Goal: Task Accomplishment & Management: Complete application form

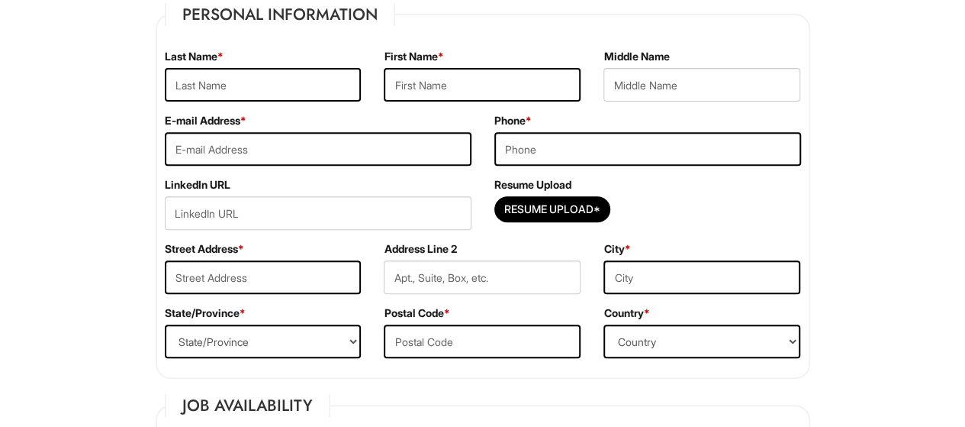
scroll to position [256, 0]
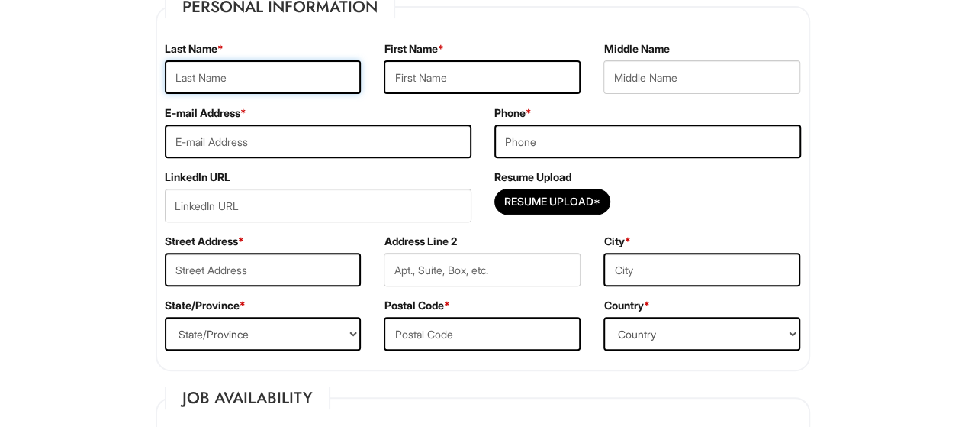
click at [237, 71] on input "text" at bounding box center [263, 77] width 197 height 34
type input "[PERSON_NAME]"
click at [421, 65] on input "text" at bounding box center [482, 77] width 197 height 34
type input "Herman"
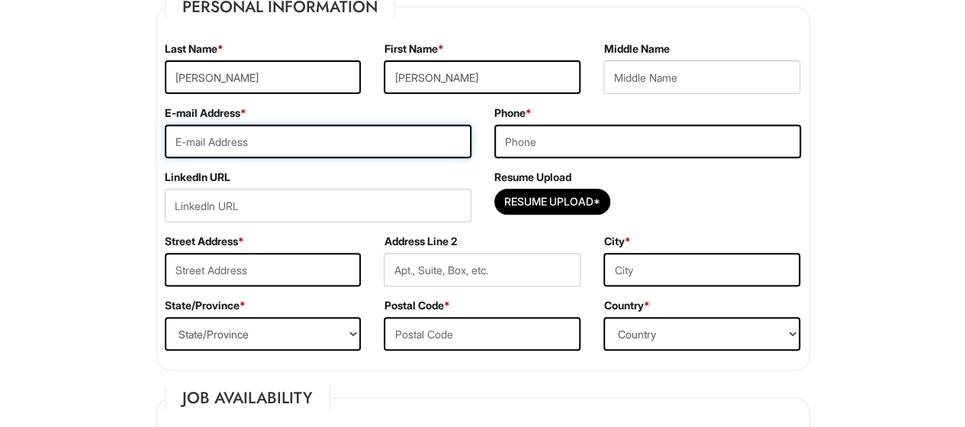
click at [275, 129] on input "email" at bounding box center [318, 141] width 307 height 34
type input "hermanguevara19@gmail.com"
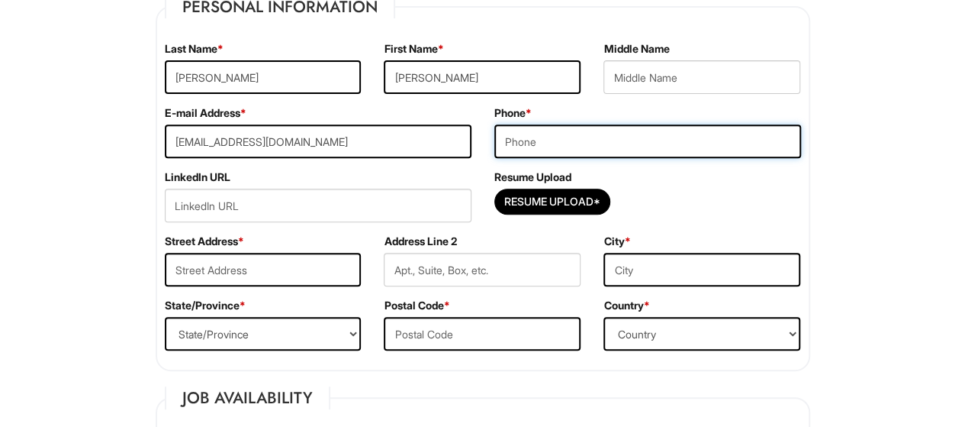
click at [610, 139] on input "tel" at bounding box center [648, 141] width 307 height 34
type input "786-448-1123"
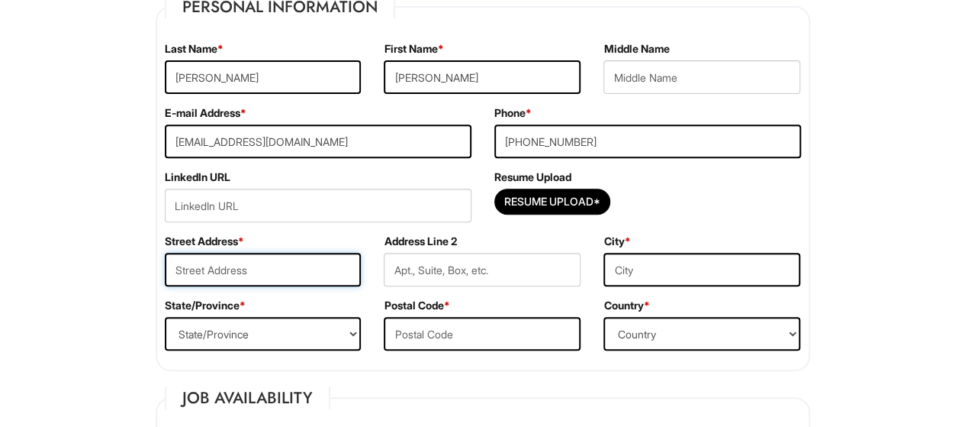
click at [290, 281] on input "text" at bounding box center [263, 270] width 197 height 34
type input "11651 DECATUR ST"
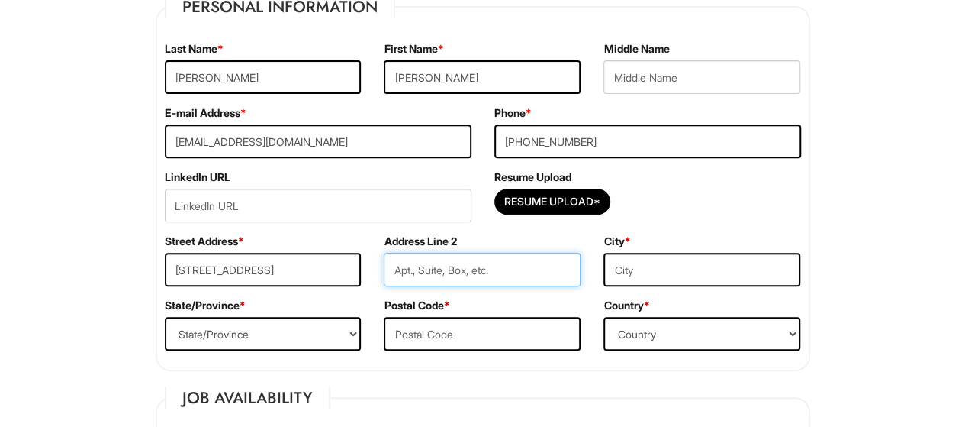
click at [449, 266] on input "text" at bounding box center [482, 270] width 197 height 34
type input "M102"
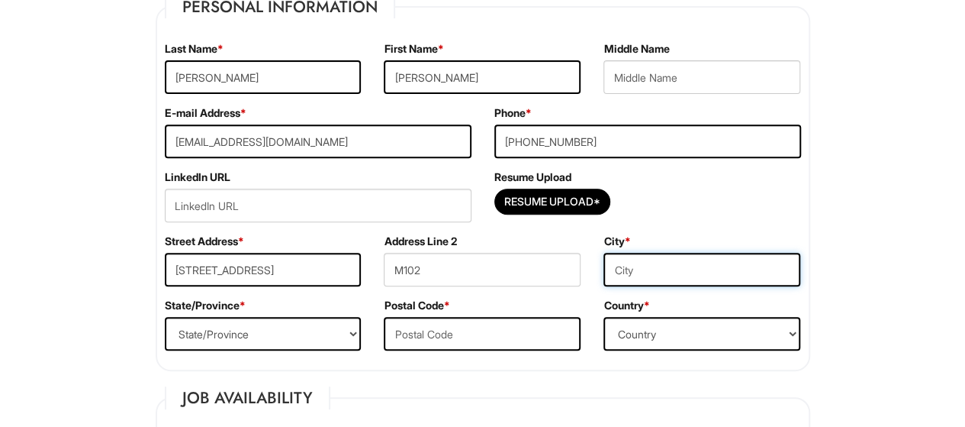
click at [641, 257] on input "text" at bounding box center [702, 270] width 197 height 34
type input "WESTMINSTER"
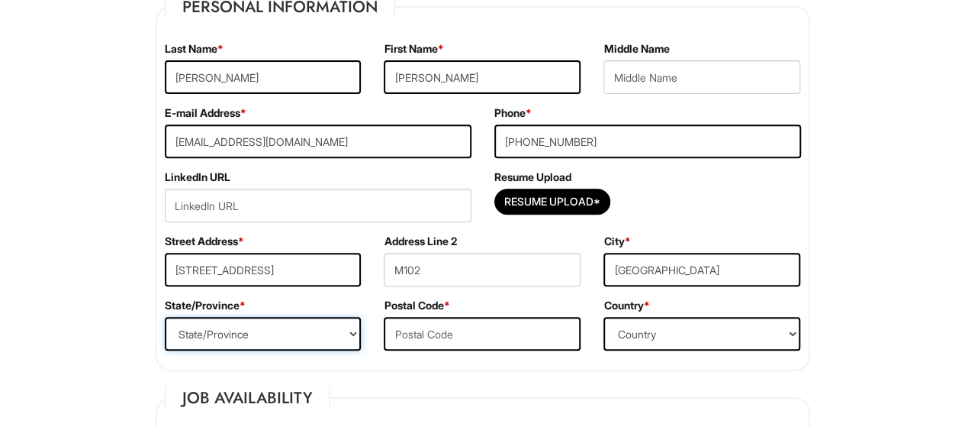
click at [285, 335] on select "State/Province ALABAMA ALASKA ARIZONA ARKANSAS CALIFORNIA COLORADO CONNECTICUT …" at bounding box center [263, 334] width 197 height 34
select select "CO"
click at [165, 317] on select "State/Province ALABAMA ALASKA ARIZONA ARKANSAS CALIFORNIA COLORADO CONNECTICUT …" at bounding box center [263, 334] width 197 height 34
click at [495, 326] on input "text" at bounding box center [482, 334] width 197 height 34
type input "80234"
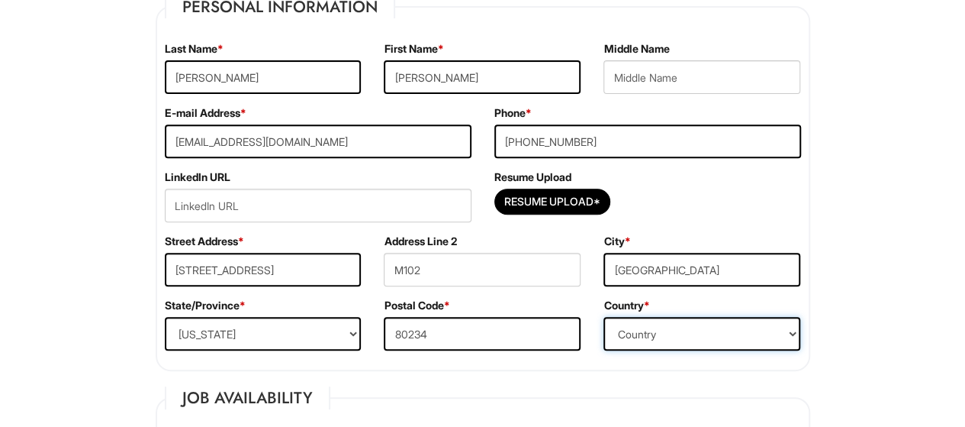
click at [699, 324] on select "Country Afghanistan Albania Algeria American Samoa Andorra Angola Anguilla Anta…" at bounding box center [702, 334] width 197 height 34
select select "United States of America"
click at [604, 317] on select "Country Afghanistan Albania Algeria American Samoa Andorra Angola Anguilla Anta…" at bounding box center [702, 334] width 197 height 34
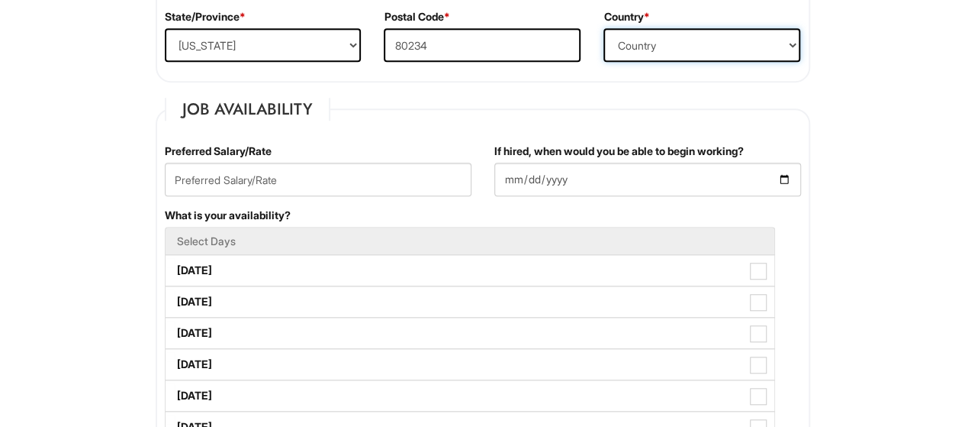
scroll to position [549, 0]
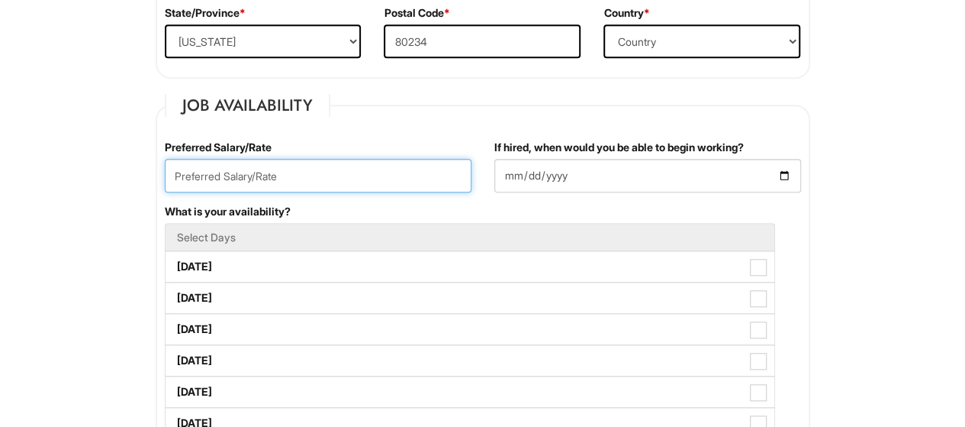
click at [272, 170] on input "text" at bounding box center [318, 176] width 307 height 34
type input "20"
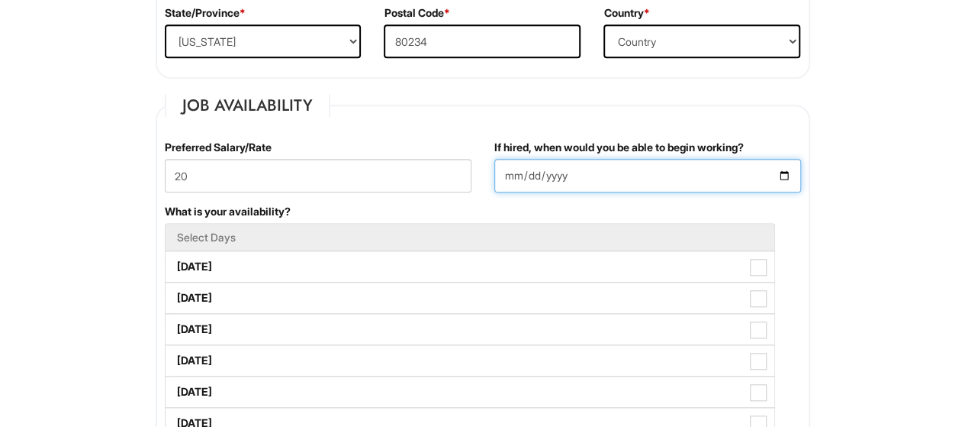
click at [586, 176] on input "If hired, when would you be able to begin working?" at bounding box center [648, 176] width 307 height 34
click at [786, 169] on input "If hired, when would you be able to begin working?" at bounding box center [648, 176] width 307 height 34
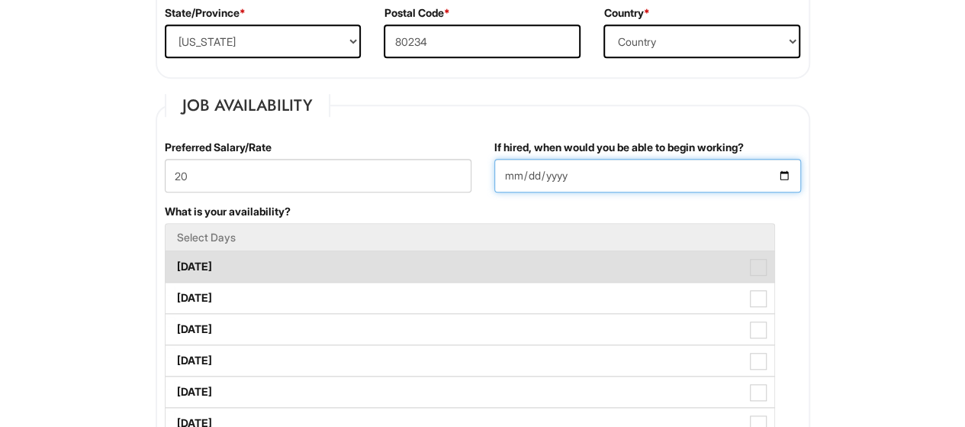
type input "2025-09-08"
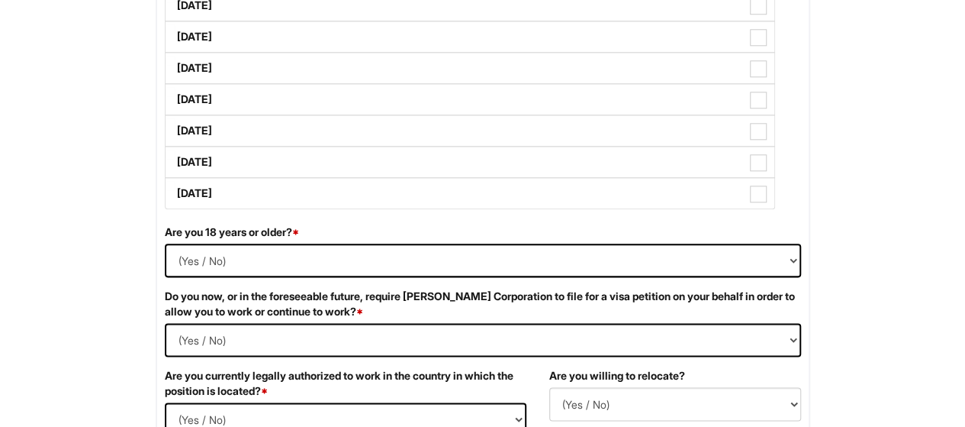
scroll to position [813, 0]
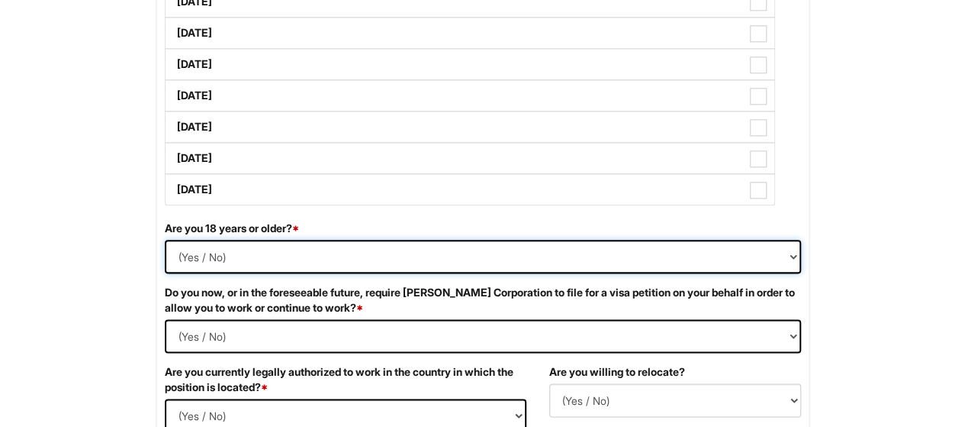
click at [192, 256] on select "(Yes / No) Yes No" at bounding box center [483, 257] width 636 height 34
click at [165, 240] on select "(Yes / No) Yes No" at bounding box center [483, 257] width 636 height 34
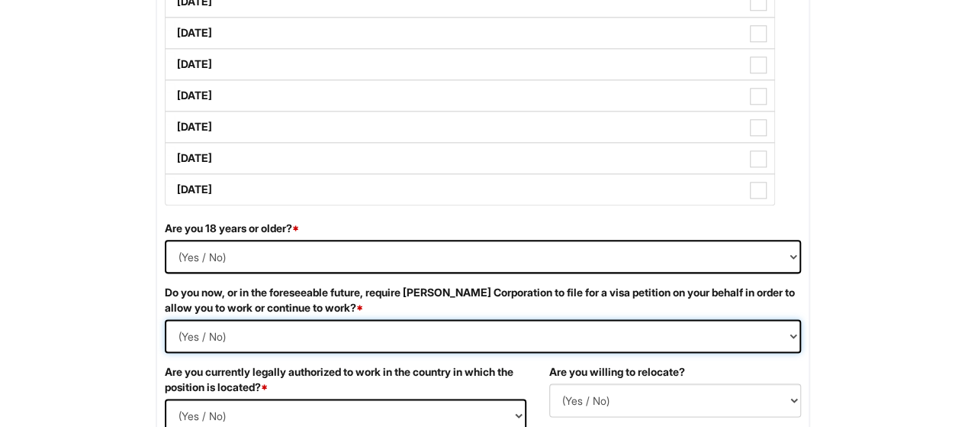
click at [725, 339] on Required "(Yes / No) Yes No" at bounding box center [483, 336] width 636 height 34
select Required "No"
click at [165, 319] on Required "(Yes / No) Yes No" at bounding box center [483, 336] width 636 height 34
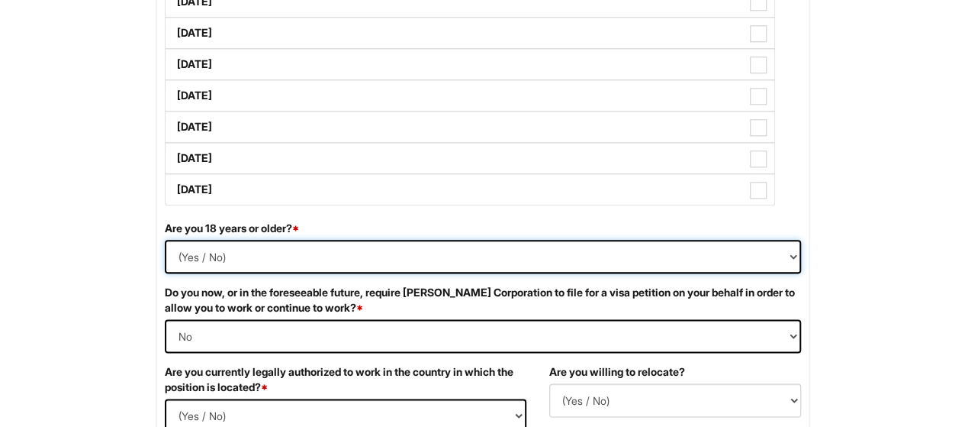
click at [241, 254] on select "(Yes / No) Yes No" at bounding box center [483, 257] width 636 height 34
select select "Yes"
click at [165, 240] on select "(Yes / No) Yes No" at bounding box center [483, 257] width 636 height 34
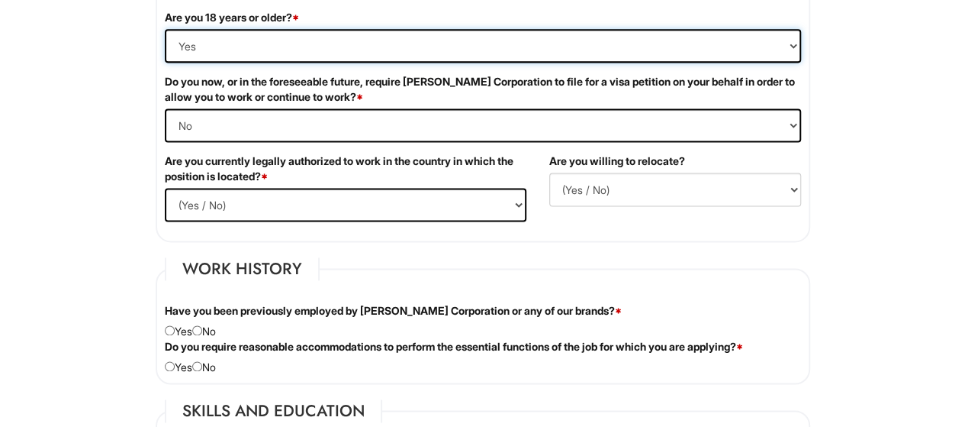
scroll to position [1051, 0]
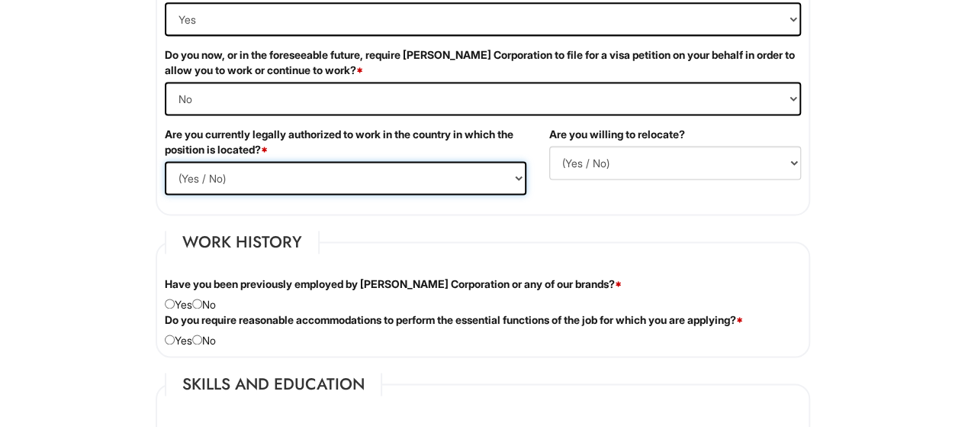
click at [503, 170] on select "(Yes / No) Yes No" at bounding box center [346, 178] width 362 height 34
select select "Yes"
click at [165, 161] on select "(Yes / No) Yes No" at bounding box center [346, 178] width 362 height 34
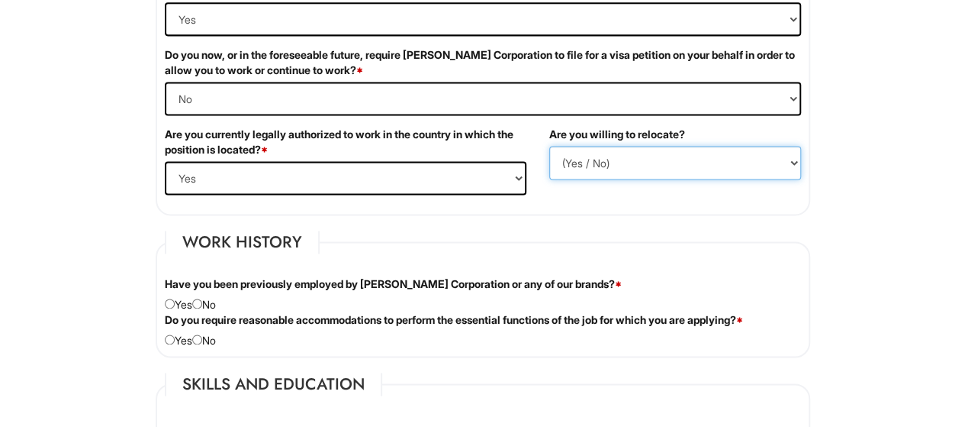
click at [716, 152] on select "(Yes / No) No Yes" at bounding box center [675, 163] width 252 height 34
select select "Y"
click at [549, 146] on select "(Yes / No) No Yes" at bounding box center [675, 163] width 252 height 34
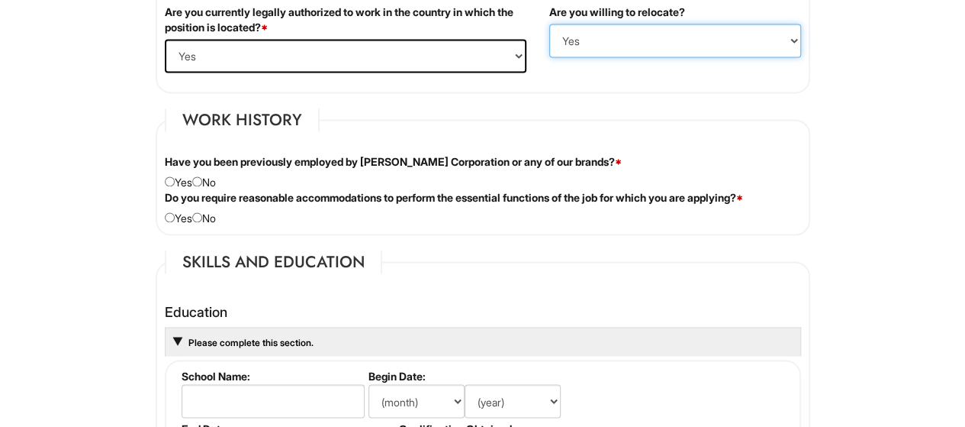
scroll to position [1203, 0]
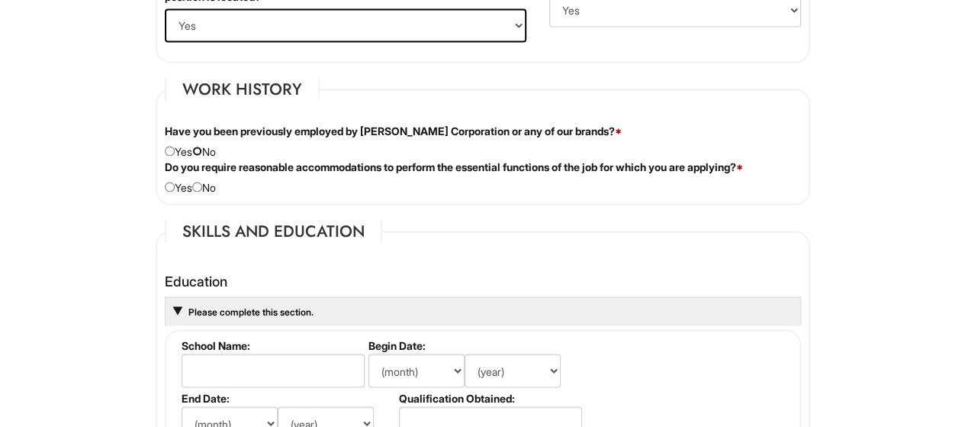
click at [202, 150] on input "radio" at bounding box center [197, 151] width 10 height 10
radio input "true"
click at [202, 184] on input "radio" at bounding box center [197, 187] width 10 height 10
radio input "true"
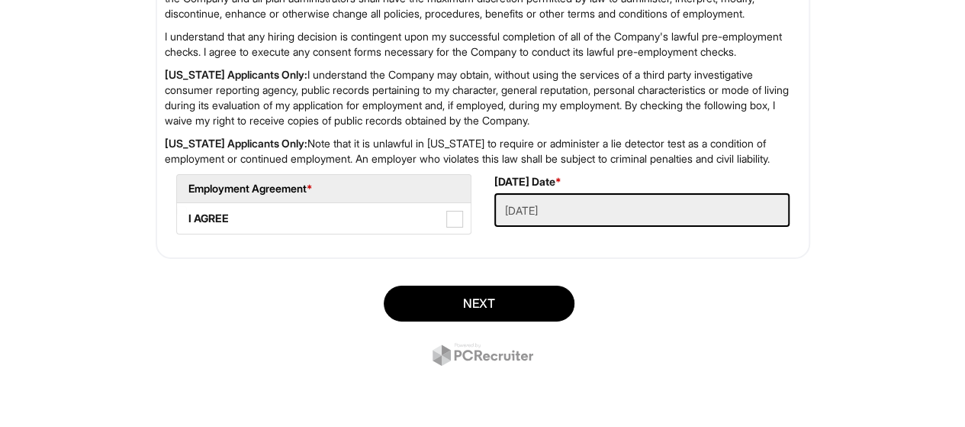
scroll to position [2550, 0]
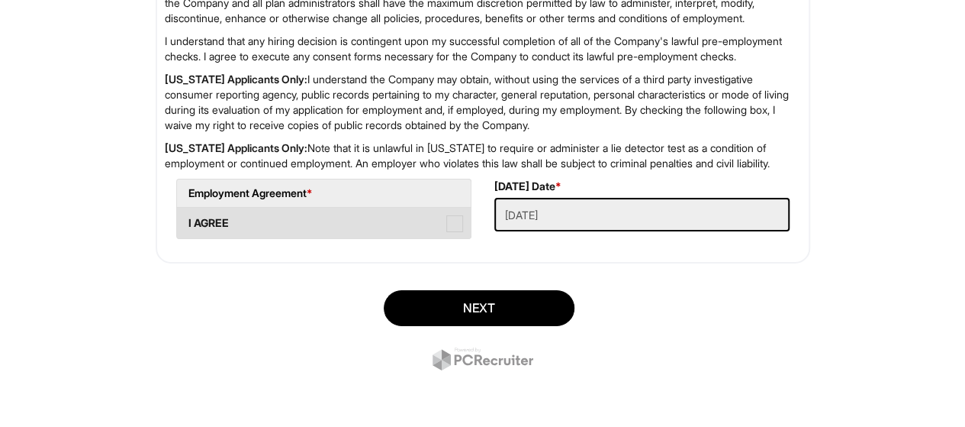
click at [453, 232] on span at bounding box center [454, 223] width 17 height 17
click at [187, 221] on AGREE "I AGREE" at bounding box center [182, 216] width 10 height 10
checkbox AGREE "true"
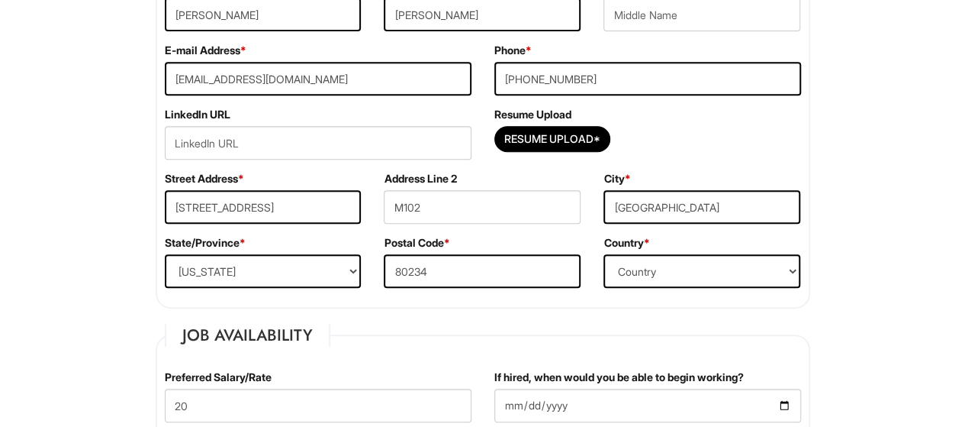
scroll to position [327, 0]
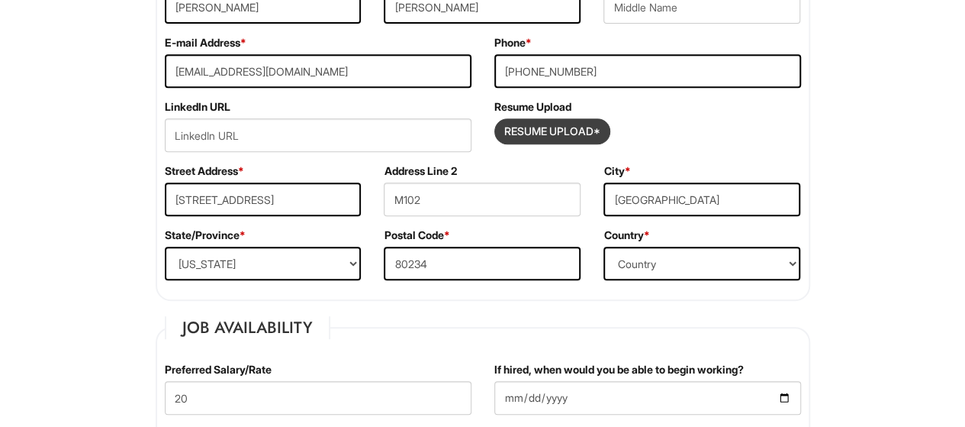
click at [553, 126] on input "Resume Upload*" at bounding box center [552, 131] width 114 height 24
type input "C:\fakepath\Herman Guevara resume.pdf"
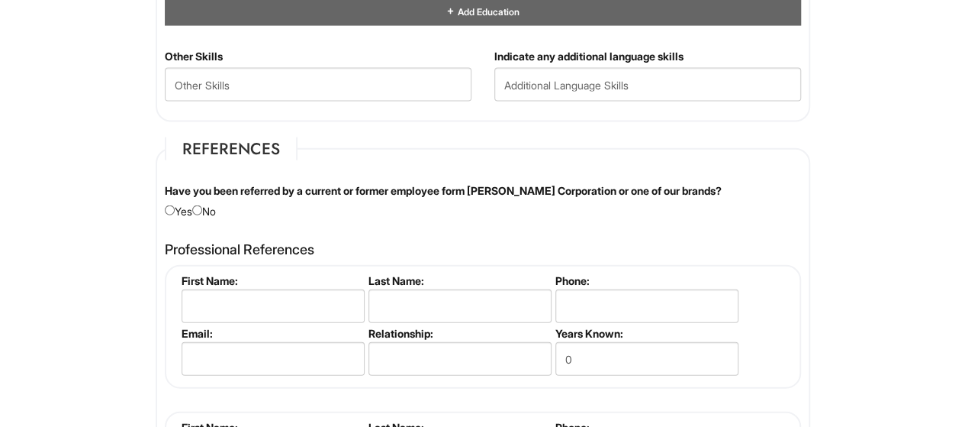
scroll to position [1700, 0]
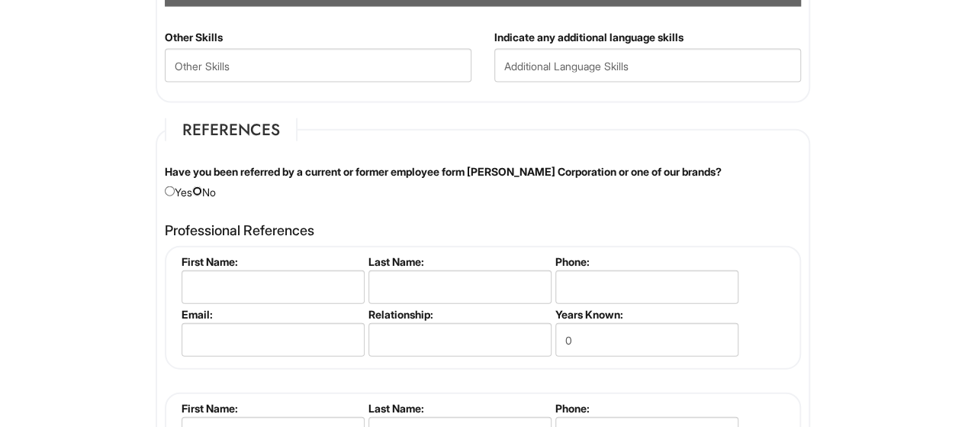
click at [201, 186] on input "radio" at bounding box center [197, 191] width 10 height 10
radio input "true"
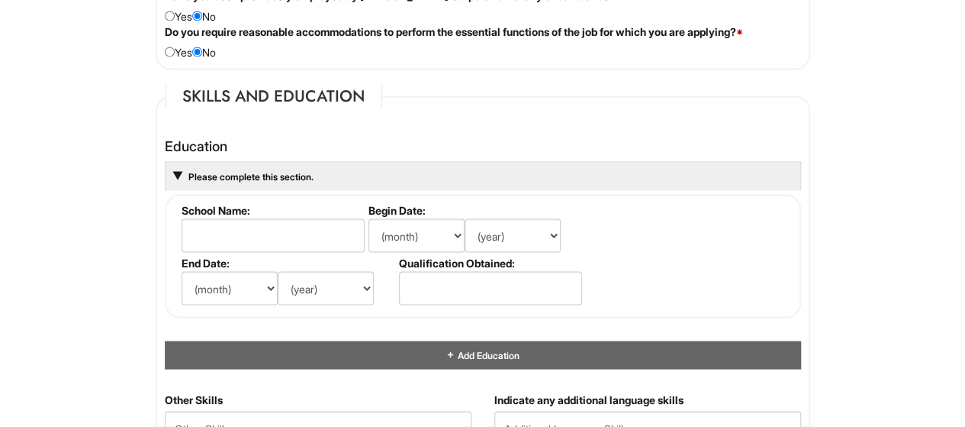
scroll to position [1335, 0]
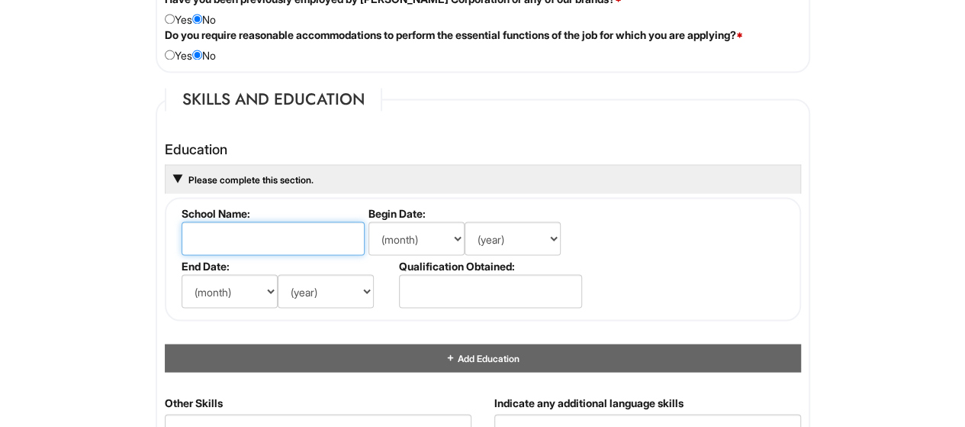
click at [237, 243] on input "text" at bounding box center [273, 238] width 183 height 34
type input "MIAMI DADE COLLEGE"
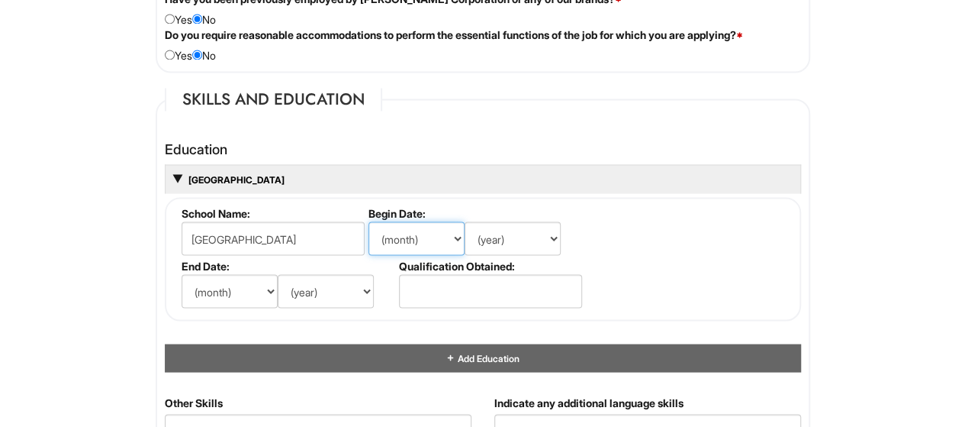
click at [449, 227] on select "(month) Jan Feb Mar Apr May Jun Jul Aug Sep Oct Nov Dec" at bounding box center [417, 238] width 96 height 34
click at [724, 237] on fieldset "School Name: MIAMI DADE COLLEGE Begin Date: (month) Jan Feb Mar Apr May Jun Jul…" at bounding box center [483, 259] width 636 height 124
click at [450, 227] on select "(month) Jan Feb Mar Apr May Jun Jul Aug Sep Oct Nov Dec" at bounding box center [417, 238] width 96 height 34
select select "8"
click at [369, 221] on select "(month) Jan Feb Mar Apr May Jun Jul Aug Sep Oct Nov Dec" at bounding box center [417, 238] width 96 height 34
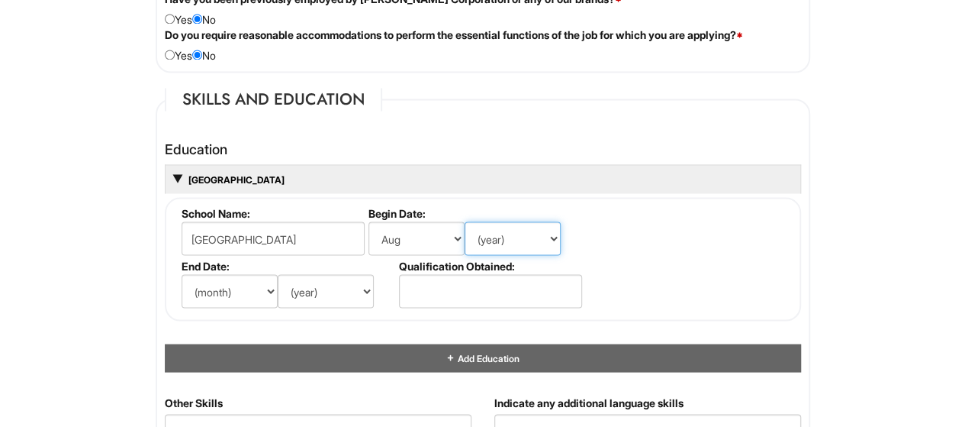
click at [524, 225] on select "(year) 2029 2028 2027 2026 2025 2024 2023 2022 2021 2020 2019 2018 2017 2016 20…" at bounding box center [513, 238] width 96 height 34
select select "2019"
click at [465, 221] on select "(year) 2029 2028 2027 2026 2025 2024 2023 2022 2021 2020 2019 2018 2017 2016 20…" at bounding box center [513, 238] width 96 height 34
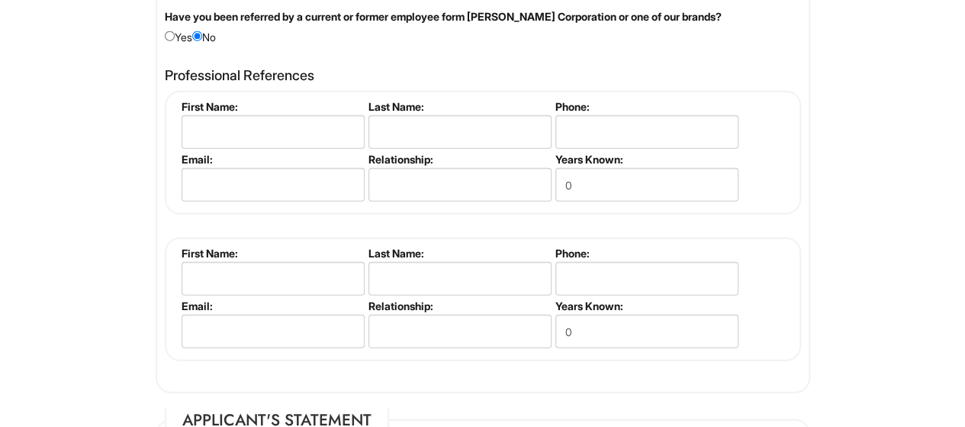
scroll to position [1882, 0]
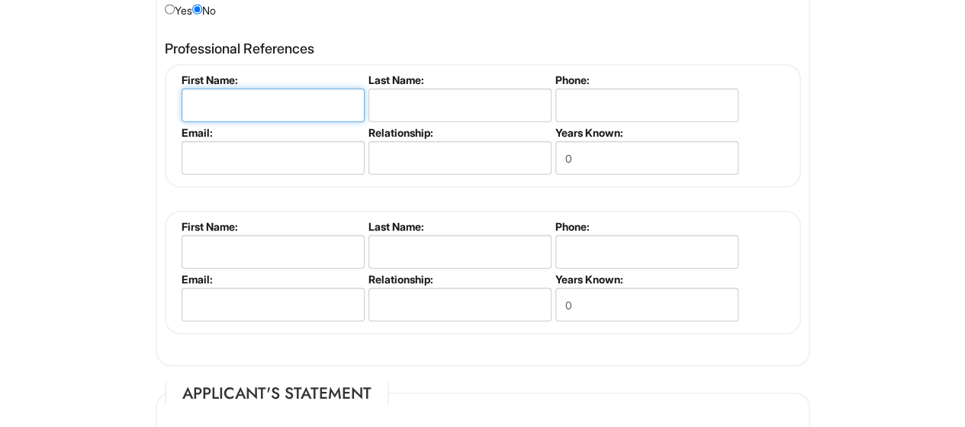
click at [272, 111] on input "text" at bounding box center [273, 106] width 183 height 34
type input "a"
type input "ARNALDO"
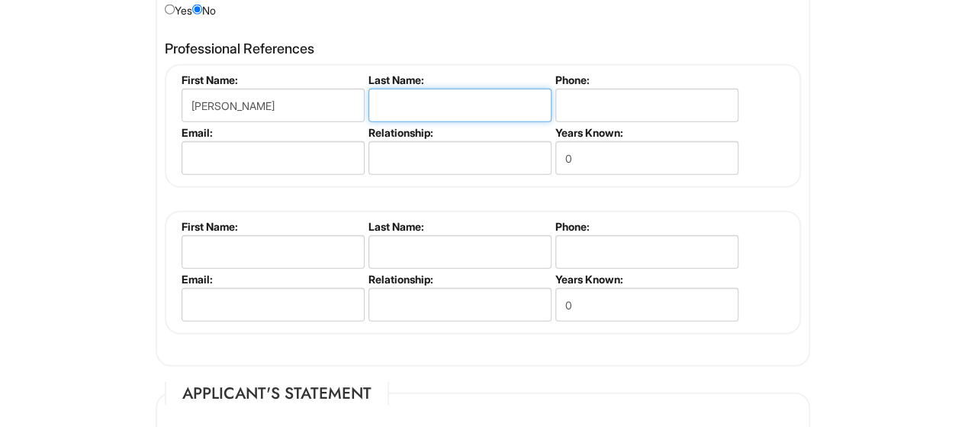
click at [451, 97] on input "text" at bounding box center [460, 106] width 183 height 34
type input "TEXIDOR"
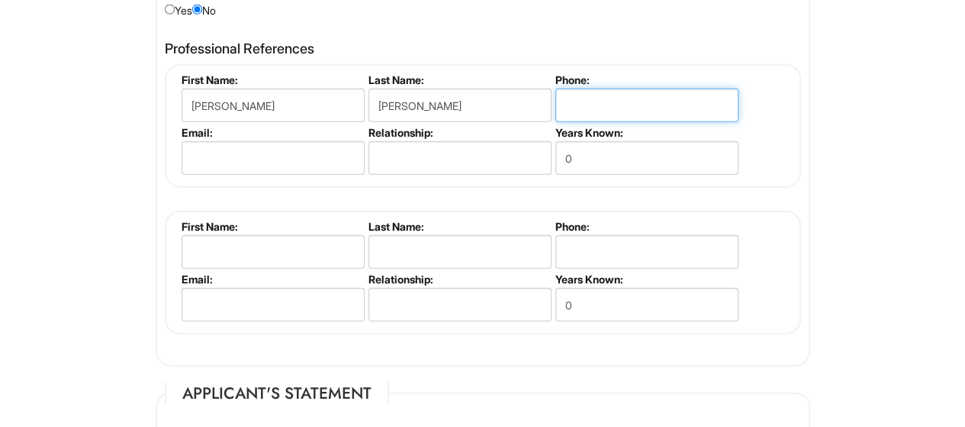
click at [586, 91] on input "tel" at bounding box center [647, 106] width 183 height 34
type input "786-251-1604"
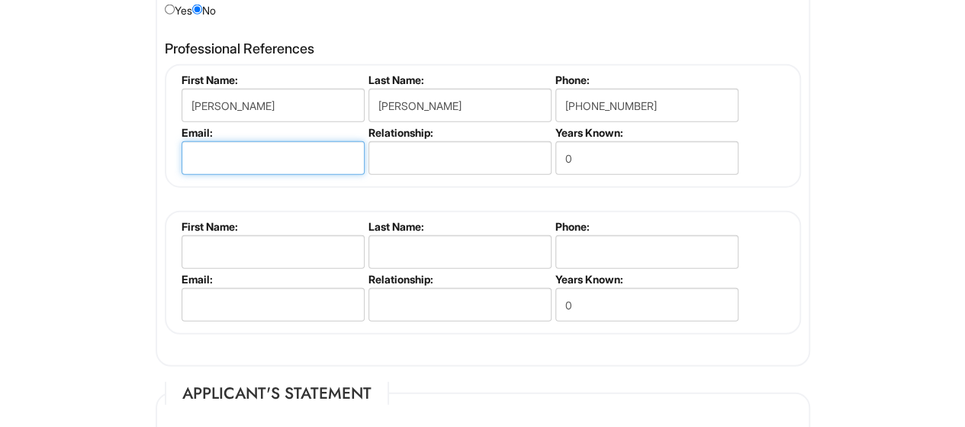
click at [285, 153] on input "email" at bounding box center [273, 158] width 183 height 34
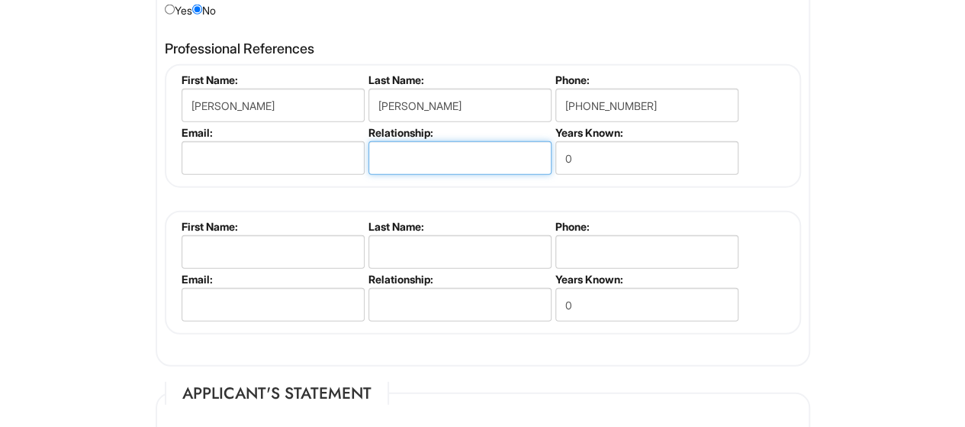
click at [420, 158] on input "text" at bounding box center [460, 158] width 183 height 34
type input "MANAGER"
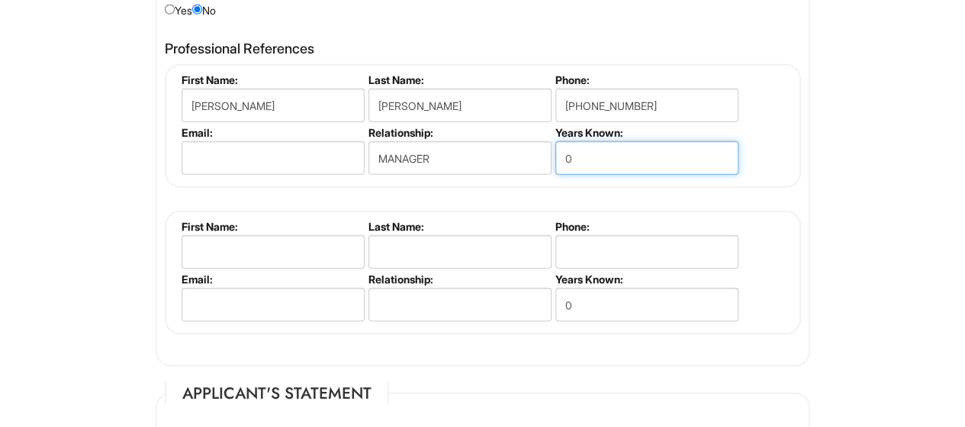
click at [591, 158] on input "0" at bounding box center [647, 158] width 183 height 34
type input "12"
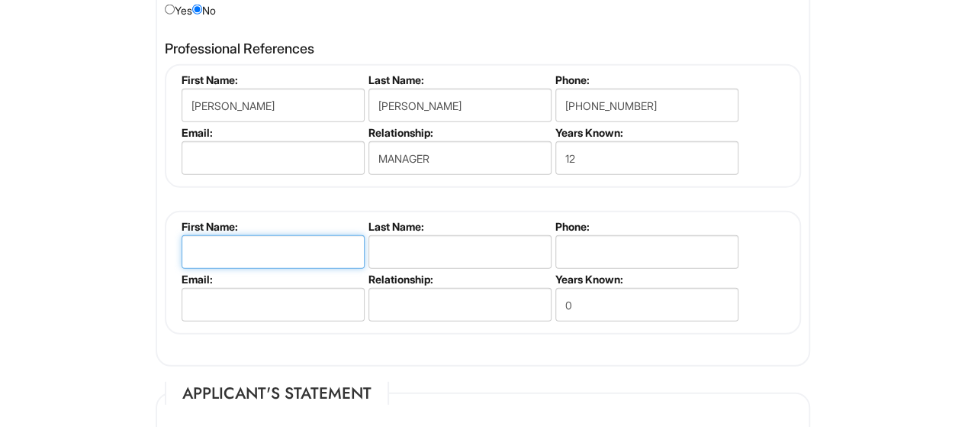
click at [273, 248] on input "text" at bounding box center [273, 252] width 183 height 34
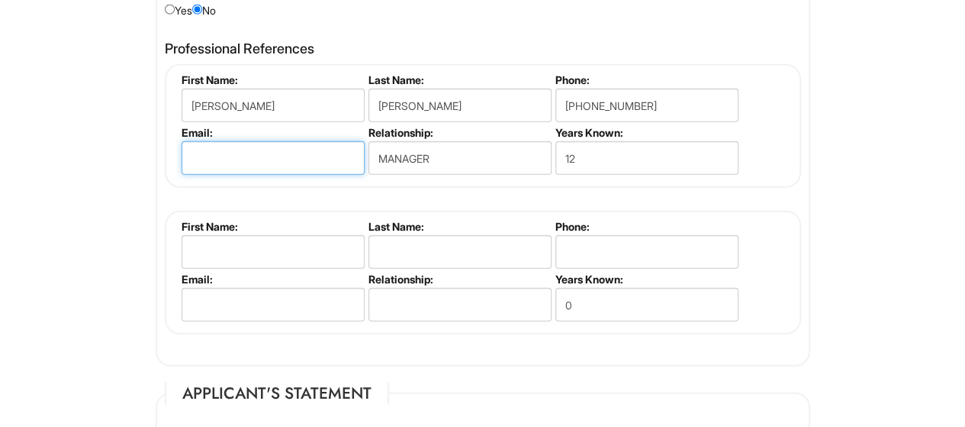
click at [263, 150] on input "email" at bounding box center [273, 158] width 183 height 34
type input "A"
type input "atexiservices@gmail.com"
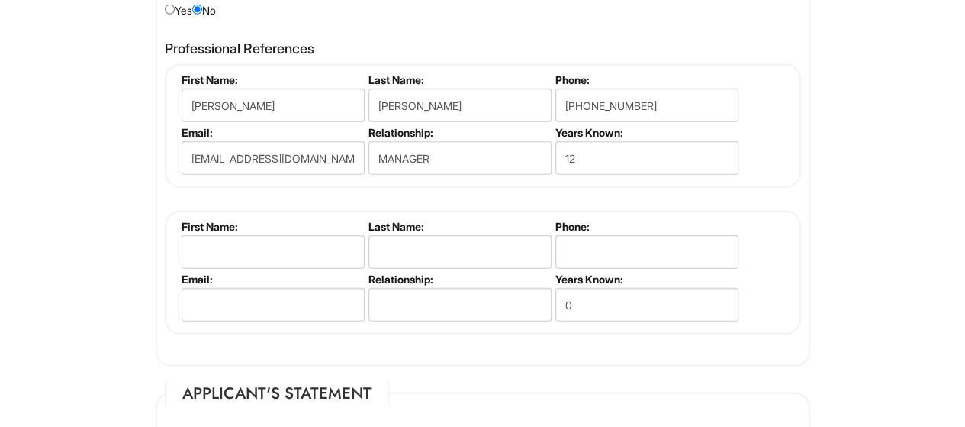
click at [786, 187] on div "ARNALDO TEXIDOR First Name: ARNALDO Last Name: TEXIDOR Phone: 786-251-1604 Emai…" at bounding box center [483, 199] width 636 height 270
click at [317, 237] on input "text" at bounding box center [273, 252] width 183 height 34
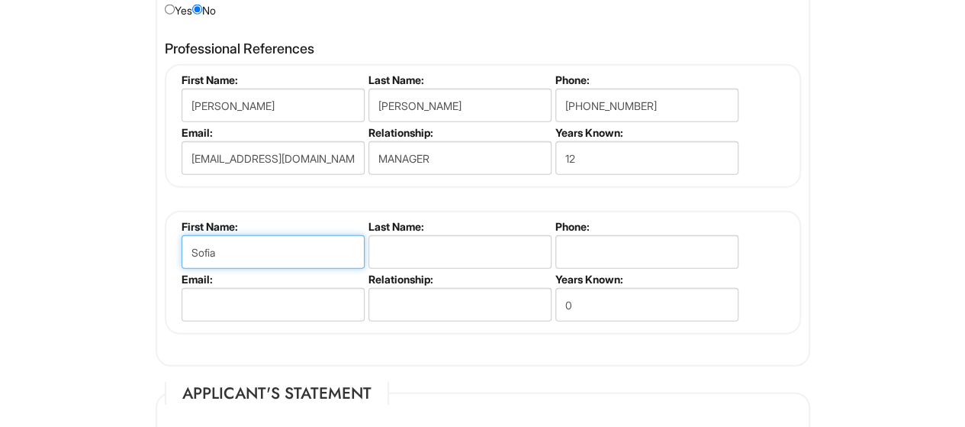
type input "Sofia"
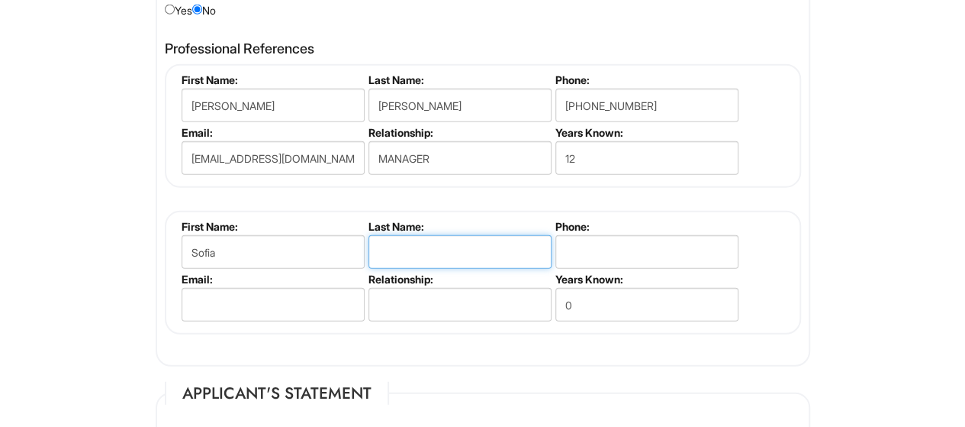
click at [434, 242] on input "text" at bounding box center [460, 252] width 183 height 34
type input "Mundarain"
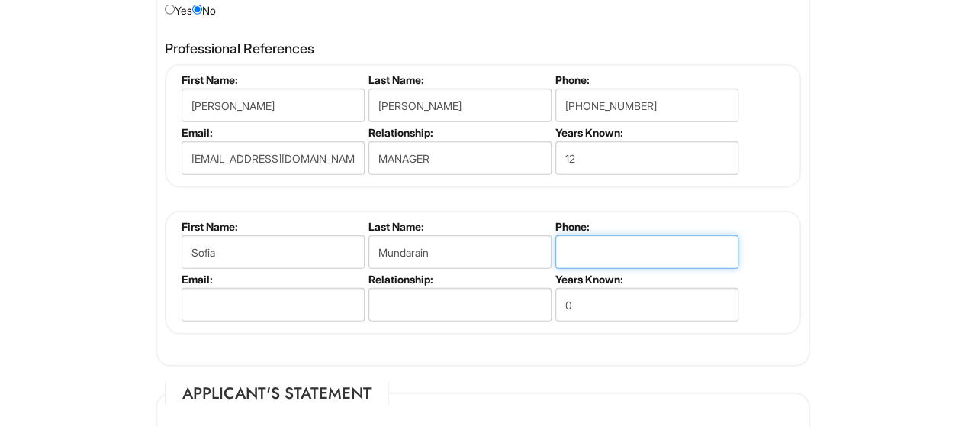
click at [601, 244] on input "tel" at bounding box center [647, 252] width 183 height 34
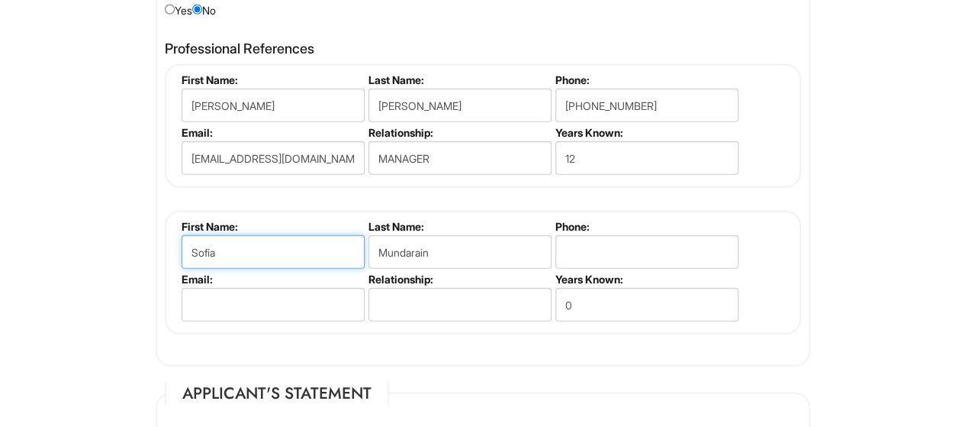
drag, startPoint x: 227, startPoint y: 249, endPoint x: 188, endPoint y: 253, distance: 39.9
click at [188, 253] on input "Sofia" at bounding box center [273, 252] width 183 height 34
type input "Andres"
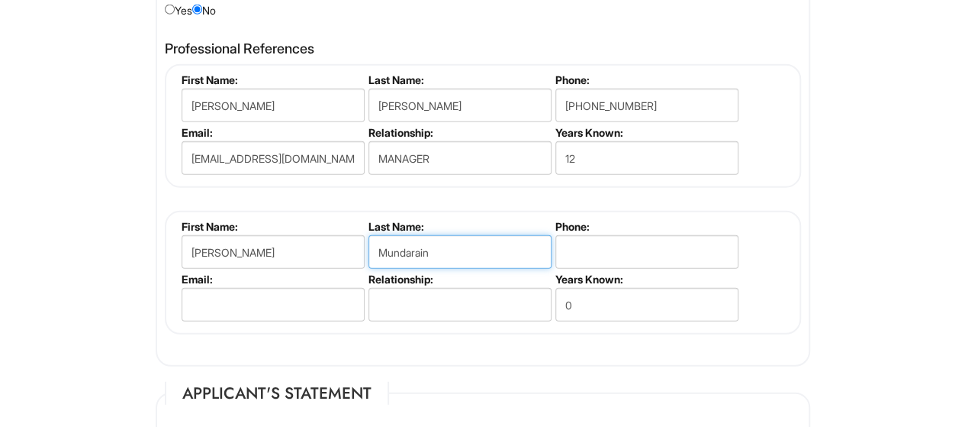
click at [435, 256] on input "Mundarain" at bounding box center [460, 252] width 183 height 34
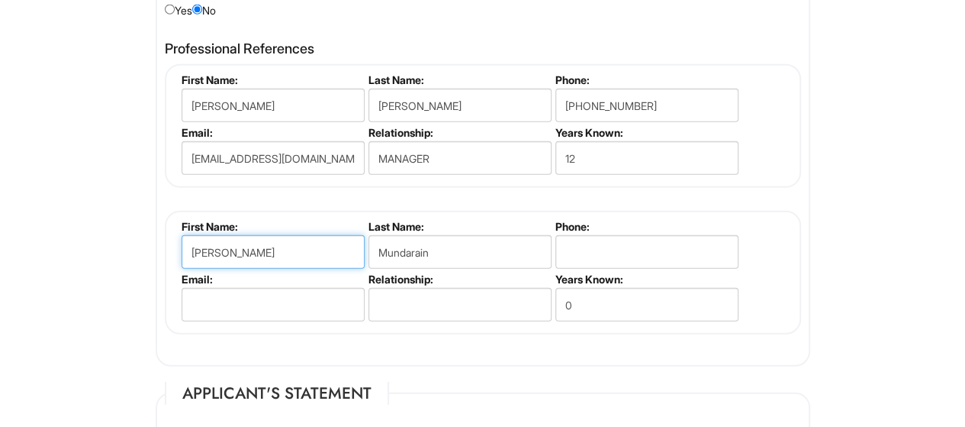
drag, startPoint x: 238, startPoint y: 246, endPoint x: 169, endPoint y: 246, distance: 69.4
click at [169, 246] on fieldset "First Name: Andres Last Name: Mundarain Phone: Email: Relationship: Years Known…" at bounding box center [483, 273] width 636 height 124
type input "Luis"
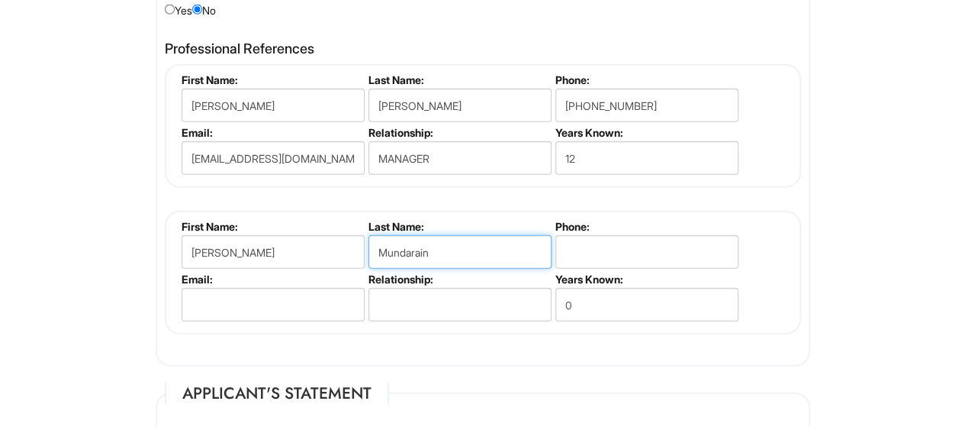
click at [417, 238] on input "Mundarain" at bounding box center [460, 252] width 183 height 34
type input "n"
type input "Acosta"
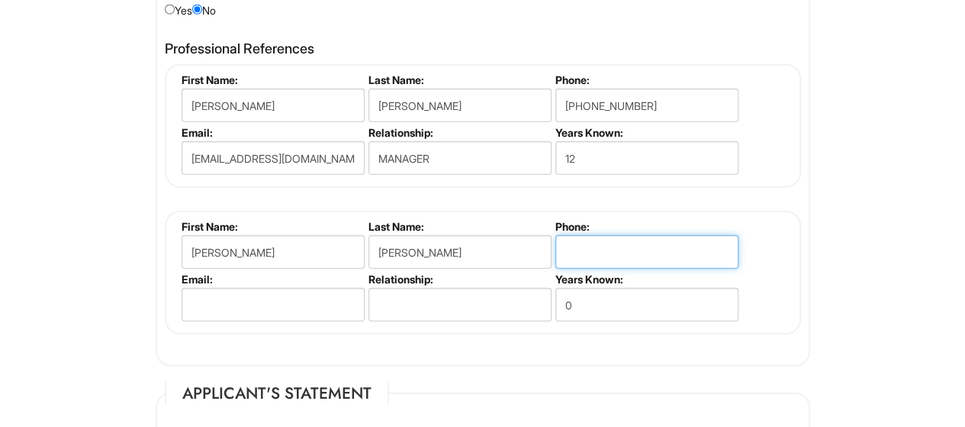
click at [615, 247] on input "tel" at bounding box center [647, 252] width 183 height 34
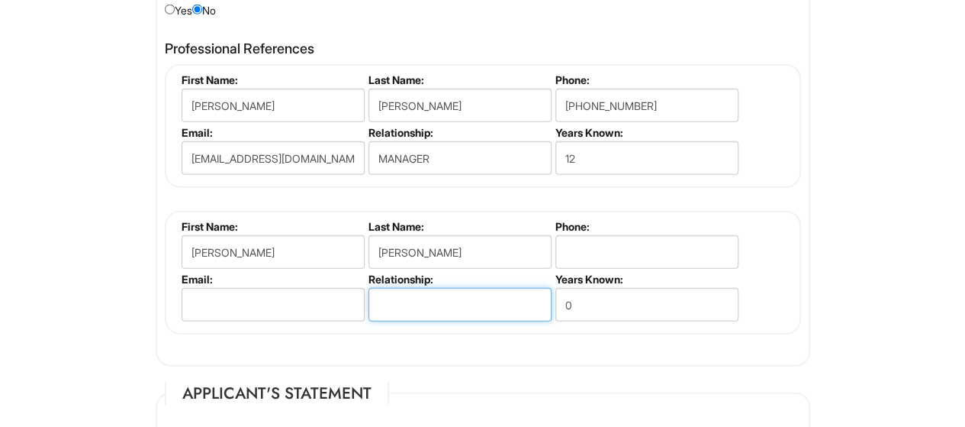
click at [472, 292] on input "text" at bounding box center [460, 305] width 183 height 34
type input "coorworker"
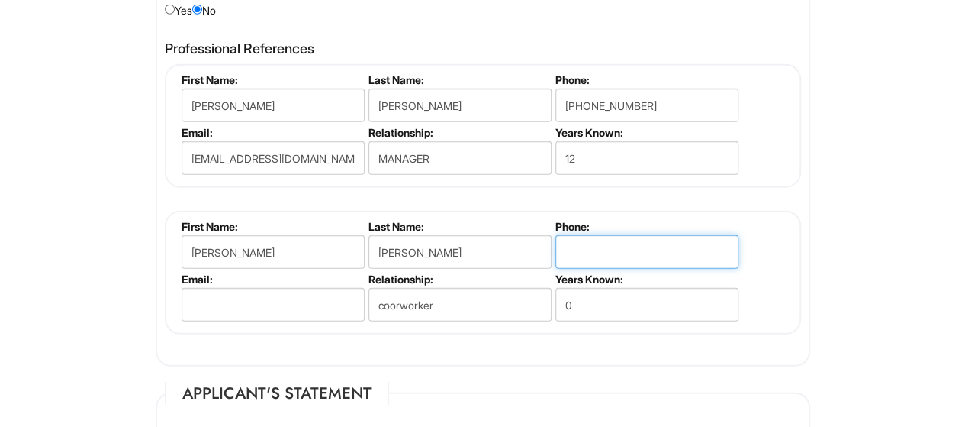
click at [592, 250] on input "tel" at bounding box center [647, 252] width 183 height 34
type input "786-422-2686"
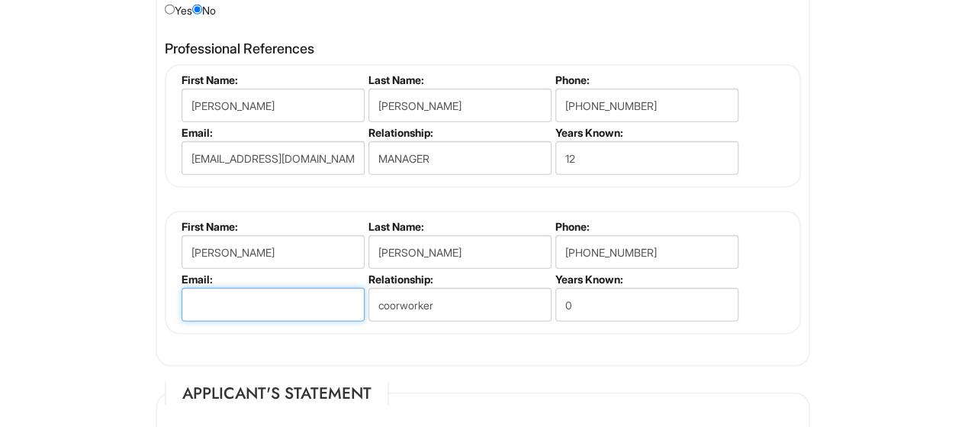
click at [275, 301] on input "email" at bounding box center [273, 305] width 183 height 34
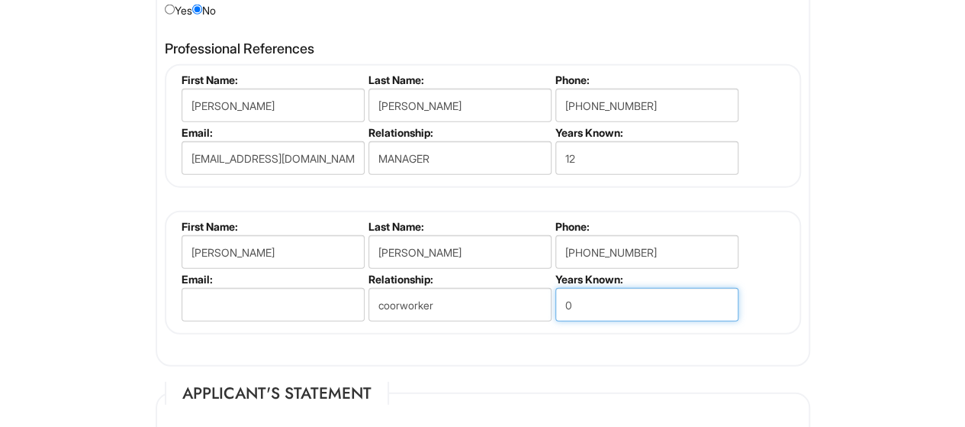
click at [597, 303] on input "0" at bounding box center [647, 305] width 183 height 34
type input "20"
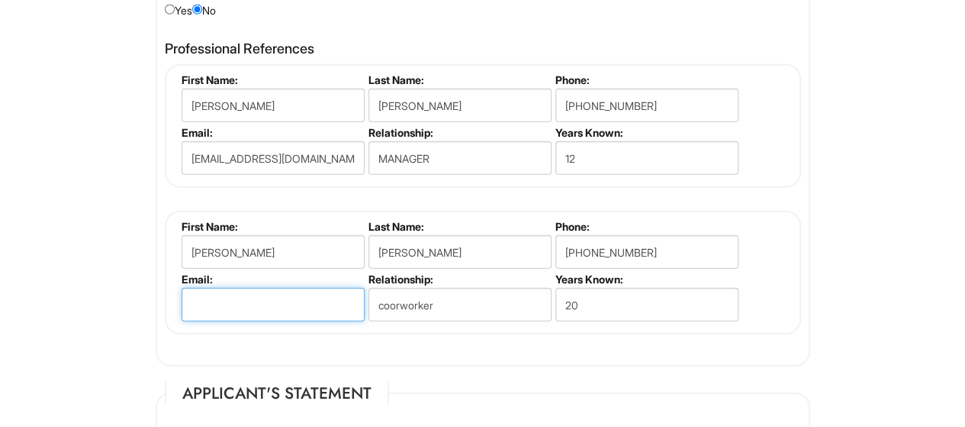
click at [285, 311] on input "email" at bounding box center [273, 305] width 183 height 34
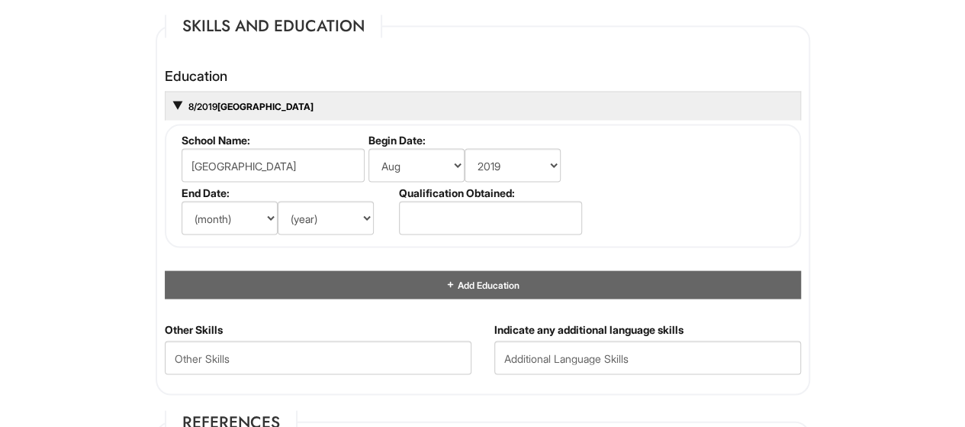
scroll to position [1416, 0]
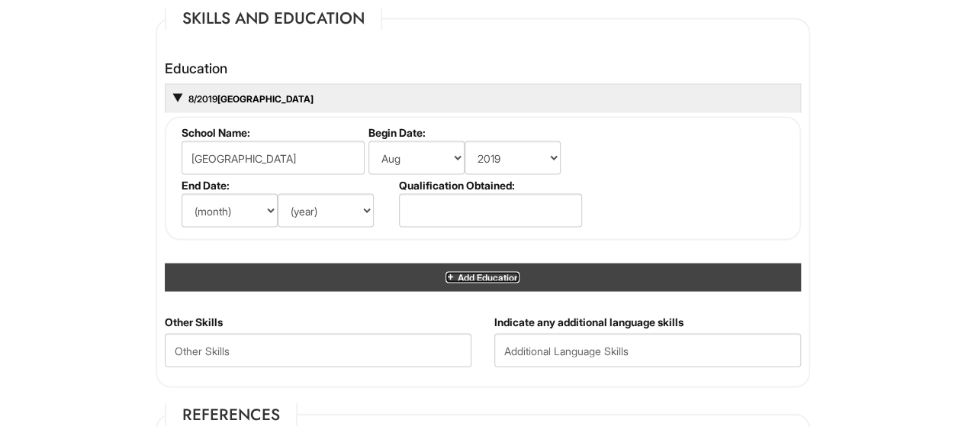
click at [466, 271] on span "Add Education" at bounding box center [487, 276] width 63 height 11
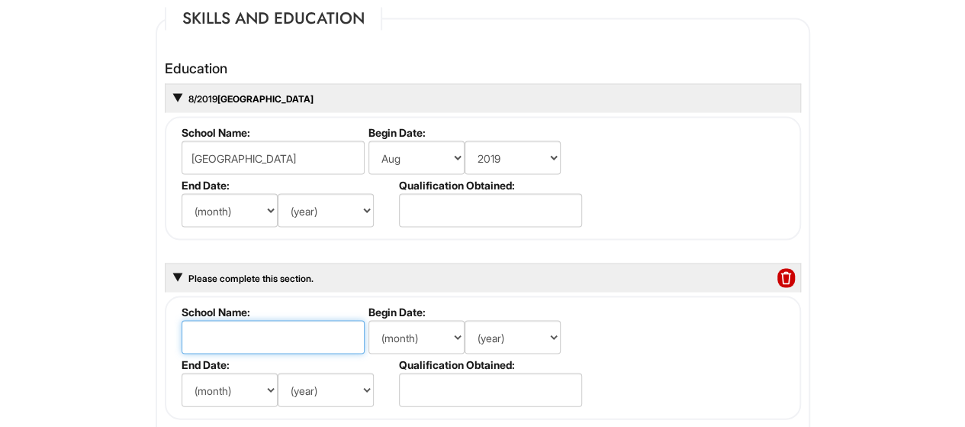
click at [301, 330] on input "text" at bounding box center [273, 337] width 183 height 34
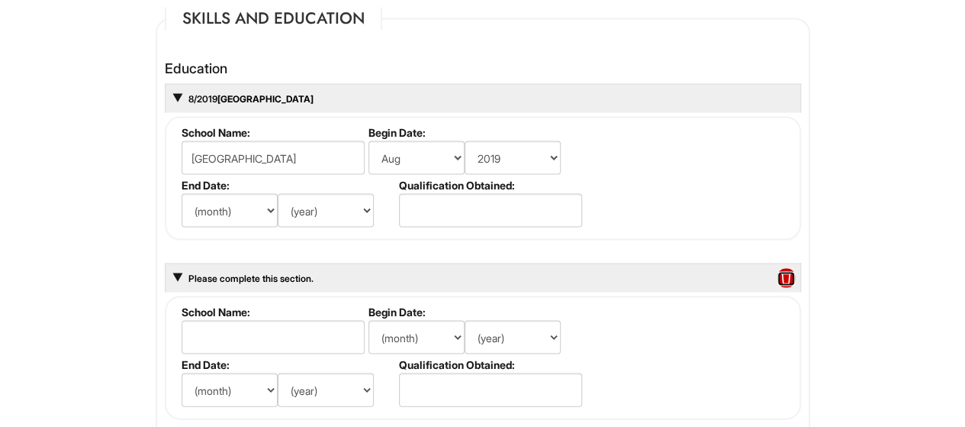
click at [787, 275] on span at bounding box center [786, 278] width 17 height 20
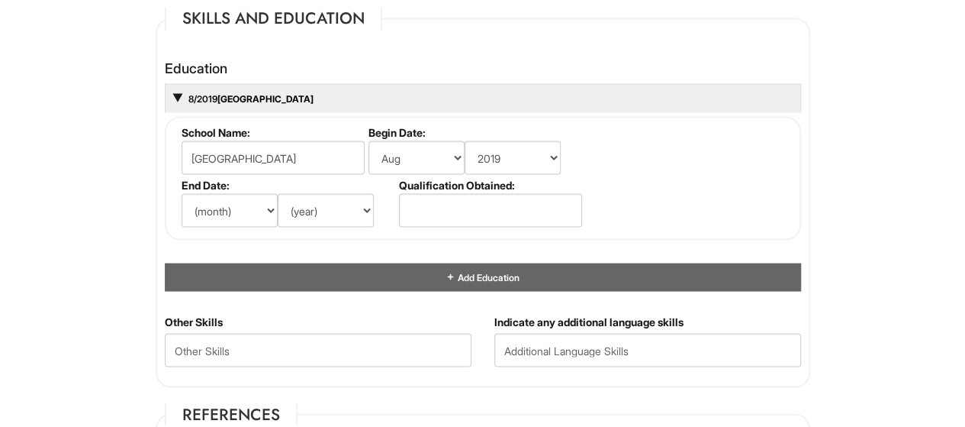
click at [374, 199] on div "(month) Jan Feb Mar Apr May Jun Jul Aug Sep Oct Nov Dec (year) 2029 2028 2027 2…" at bounding box center [289, 210] width 214 height 34
click at [350, 201] on select "(year) 2029 2028 2027 2026 2025 2024 2023 2022 2021 2020 2019 2018 2017 2016 20…" at bounding box center [326, 210] width 96 height 34
click at [778, 179] on fieldset "School Name: MIAMI DADE COLLEGE Begin Date: (month) Jan Feb Mar Apr May Jun Jul…" at bounding box center [483, 178] width 636 height 124
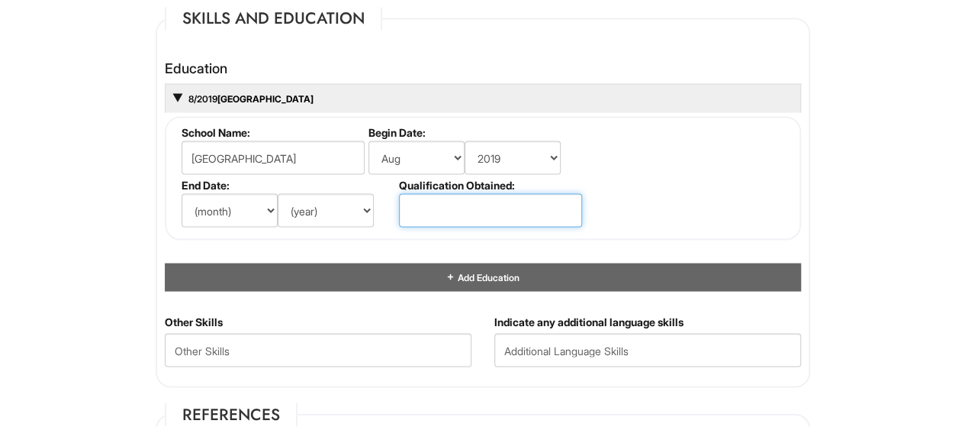
click at [435, 206] on input "text" at bounding box center [490, 210] width 183 height 34
type input "not completed"
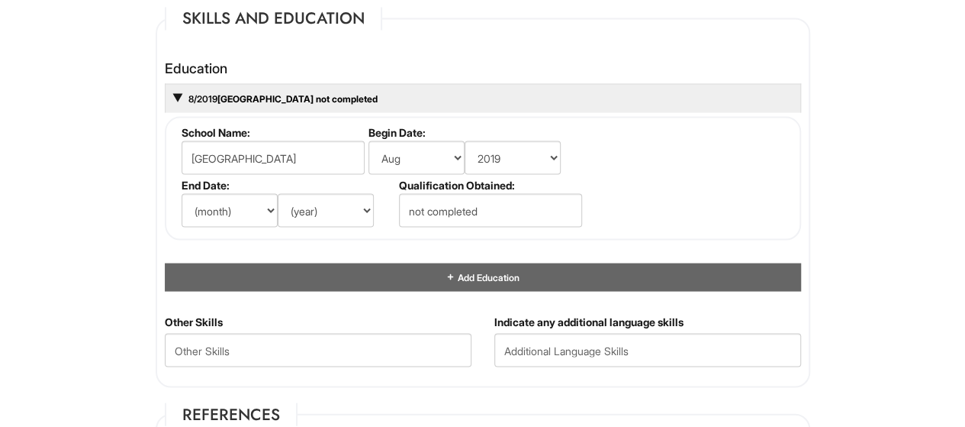
click at [682, 189] on fieldset "School Name: MIAMI DADE COLLEGE Begin Date: (month) Jan Feb Mar Apr May Jun Jul…" at bounding box center [483, 178] width 636 height 124
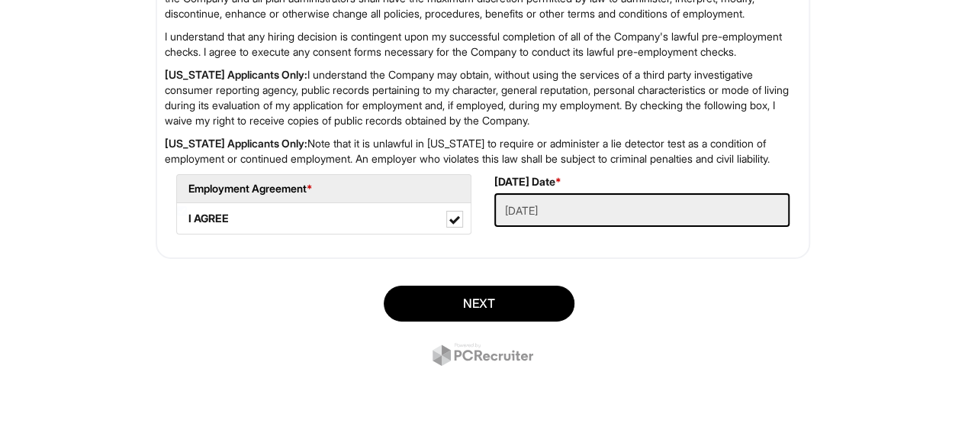
scroll to position [2608, 0]
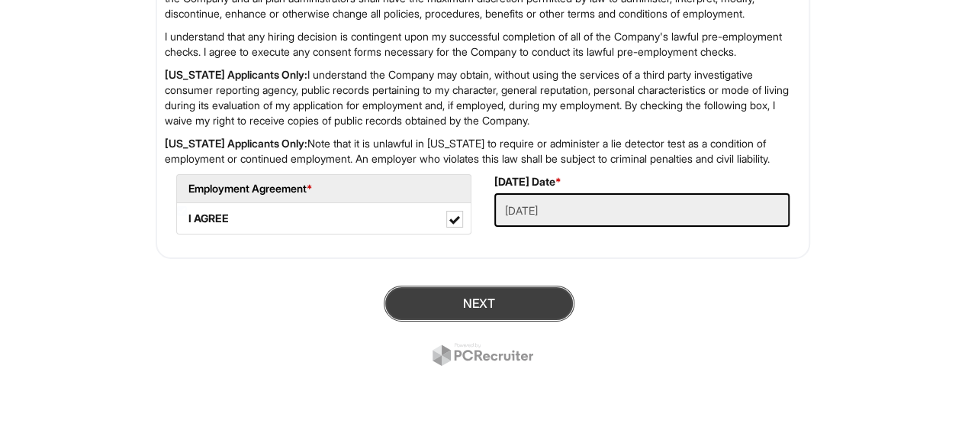
click at [512, 304] on button "Next" at bounding box center [479, 303] width 191 height 36
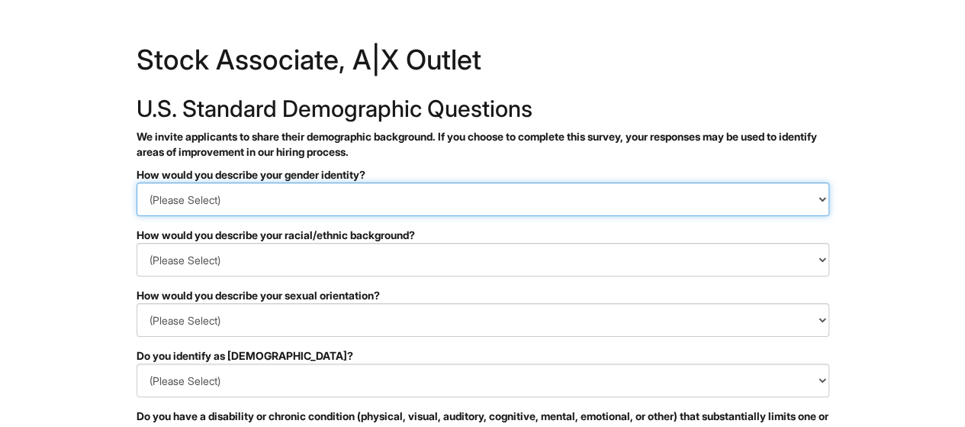
click at [410, 198] on select "(Please Select) Man Woman [DEMOGRAPHIC_DATA] I prefer to self-describe I don't …" at bounding box center [483, 199] width 693 height 34
select select "Man"
click at [137, 182] on select "(Please Select) Man Woman [DEMOGRAPHIC_DATA] I prefer to self-describe I don't …" at bounding box center [483, 199] width 693 height 34
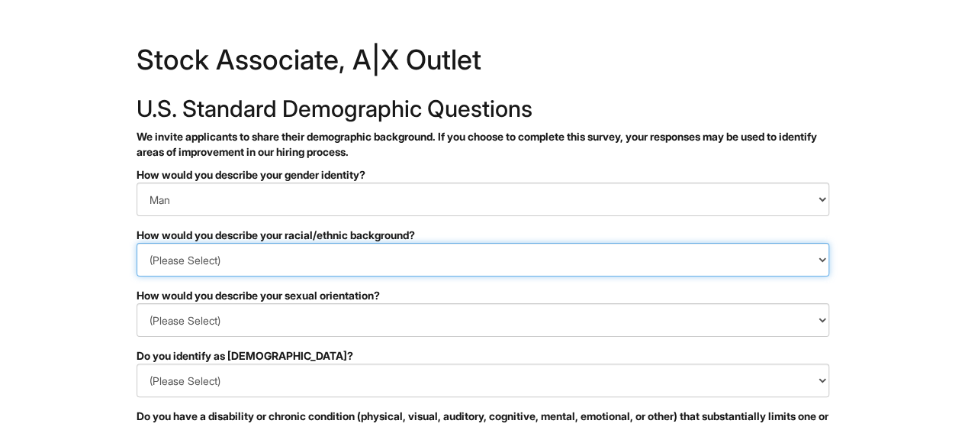
click at [733, 253] on select "(Please Select) [DEMOGRAPHIC_DATA] or of [DEMOGRAPHIC_DATA] descent [DEMOGRAPHI…" at bounding box center [483, 260] width 693 height 34
select select "Hispanic, Latinx or of Spanish Origin"
click at [137, 243] on select "(Please Select) [DEMOGRAPHIC_DATA] or of [DEMOGRAPHIC_DATA] descent [DEMOGRAPHI…" at bounding box center [483, 260] width 693 height 34
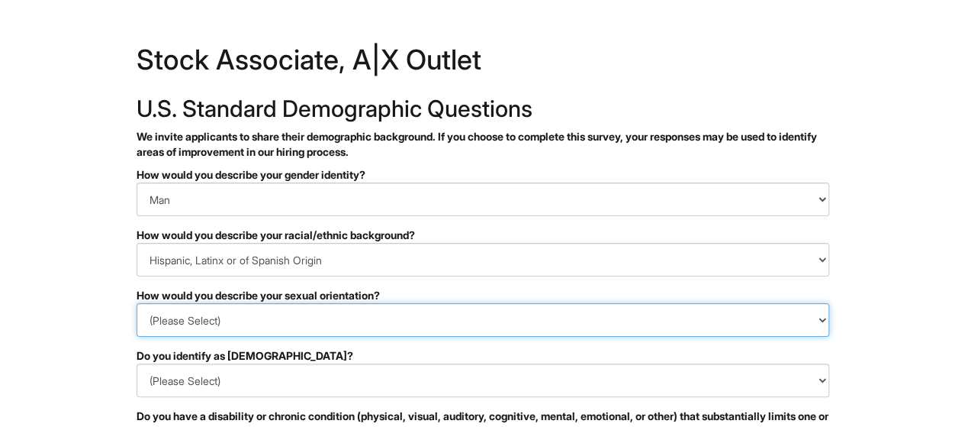
click at [495, 317] on select "(Please Select) [DEMOGRAPHIC_DATA] [DEMOGRAPHIC_DATA] and/or [DEMOGRAPHIC_DATA]…" at bounding box center [483, 320] width 693 height 34
select select "[DEMOGRAPHIC_DATA]"
click at [137, 303] on select "(Please Select) [DEMOGRAPHIC_DATA] [DEMOGRAPHIC_DATA] and/or [DEMOGRAPHIC_DATA]…" at bounding box center [483, 320] width 693 height 34
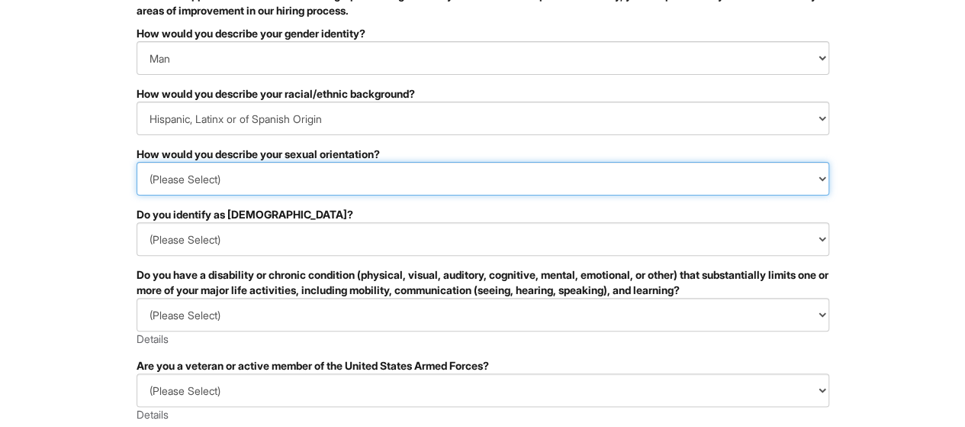
scroll to position [149, 0]
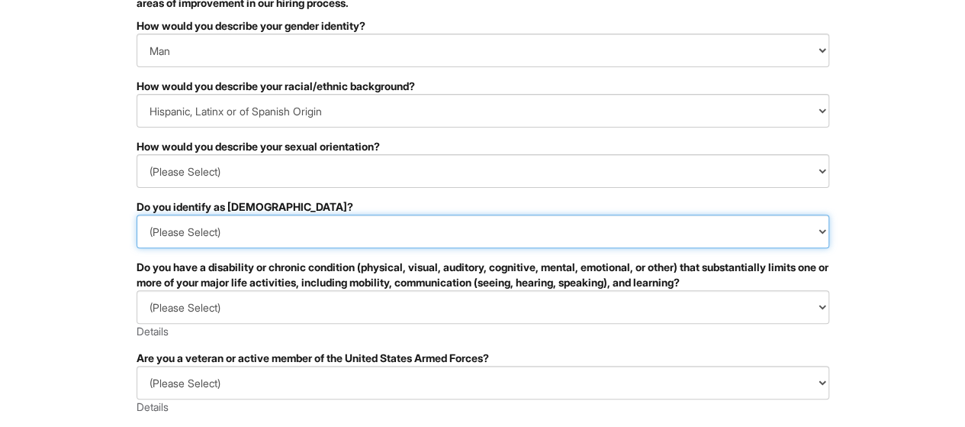
click at [432, 236] on select "(Please Select) Yes No I prefer to self-describe I don't wish to answer" at bounding box center [483, 231] width 693 height 34
select select "No"
click at [137, 214] on select "(Please Select) Yes No I prefer to self-describe I don't wish to answer" at bounding box center [483, 231] width 693 height 34
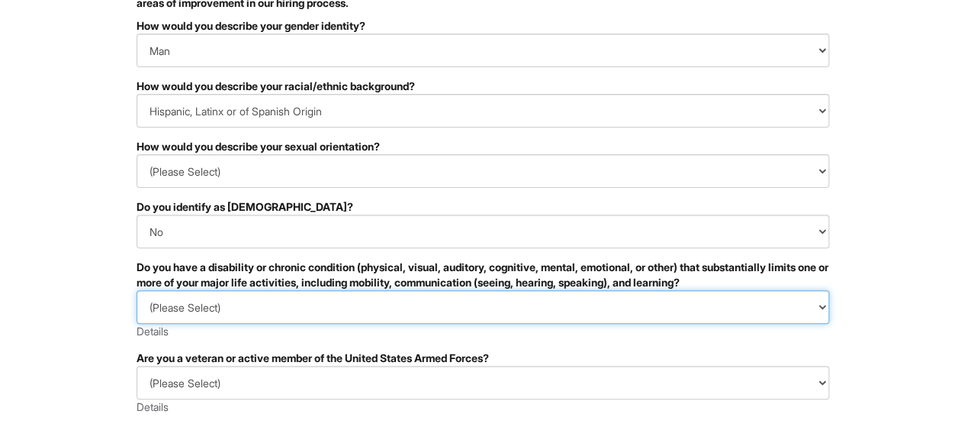
click at [499, 309] on select "(Please Select) YES, I HAVE A DISABILITY (or previously had a disability) NO, I…" at bounding box center [483, 307] width 693 height 34
select select "NO, I DON'T HAVE A DISABILITY"
click at [137, 290] on select "(Please Select) YES, I HAVE A DISABILITY (or previously had a disability) NO, I…" at bounding box center [483, 307] width 693 height 34
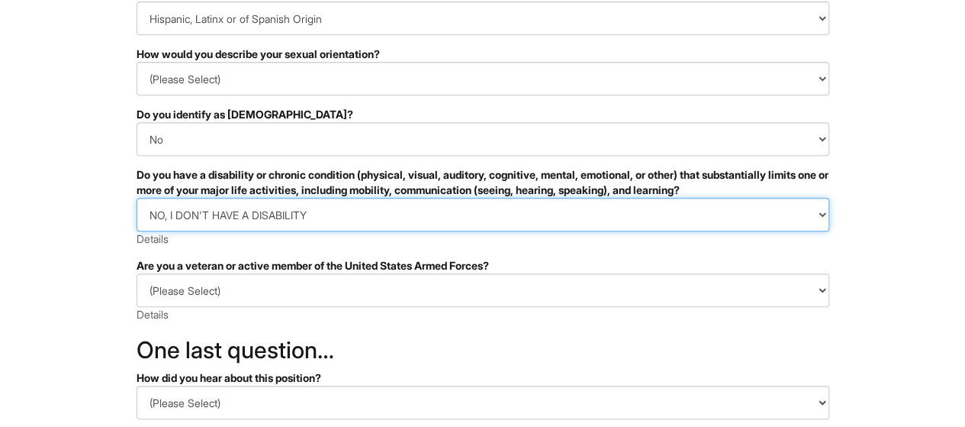
scroll to position [243, 0]
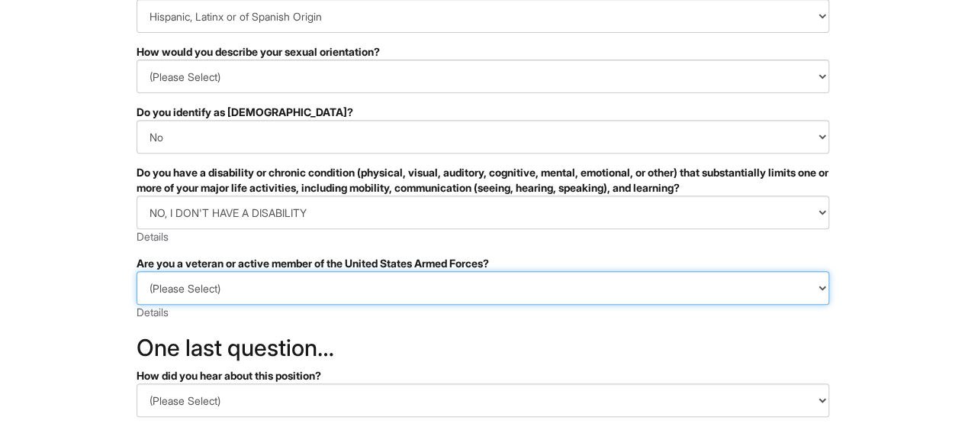
click at [572, 276] on select "(Please Select) I IDENTIFY AS ONE OR MORE OF THE CLASSIFICATIONS OF PROTECTED V…" at bounding box center [483, 288] width 693 height 34
select select "I AM NOT A PROTECTED VETERAN"
click at [137, 271] on select "(Please Select) I IDENTIFY AS ONE OR MORE OF THE CLASSIFICATIONS OF PROTECTED V…" at bounding box center [483, 288] width 693 height 34
click at [818, 286] on select "(Please Select) I IDENTIFY AS ONE OR MORE OF THE CLASSIFICATIONS OF PROTECTED V…" at bounding box center [483, 288] width 693 height 34
click at [137, 271] on select "(Please Select) I IDENTIFY AS ONE OR MORE OF THE CLASSIFICATIONS OF PROTECTED V…" at bounding box center [483, 288] width 693 height 34
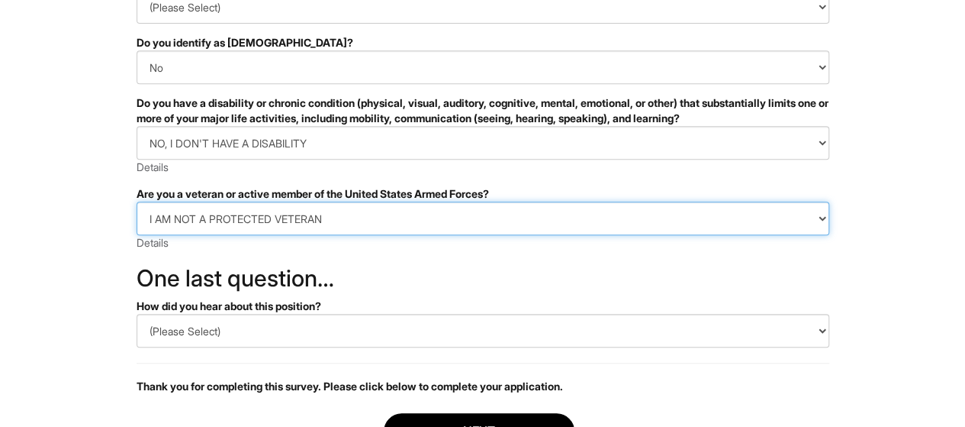
scroll to position [339, 0]
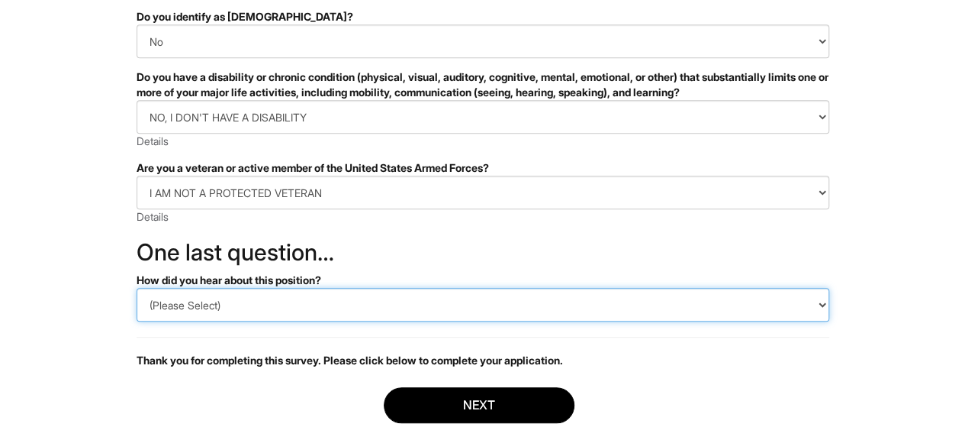
click at [772, 300] on select "(Please Select) CareerBuilder Indeed LinkedIn Monster Referral Other" at bounding box center [483, 305] width 693 height 34
select select "Indeed"
click at [137, 288] on select "(Please Select) CareerBuilder Indeed LinkedIn Monster Referral Other" at bounding box center [483, 305] width 693 height 34
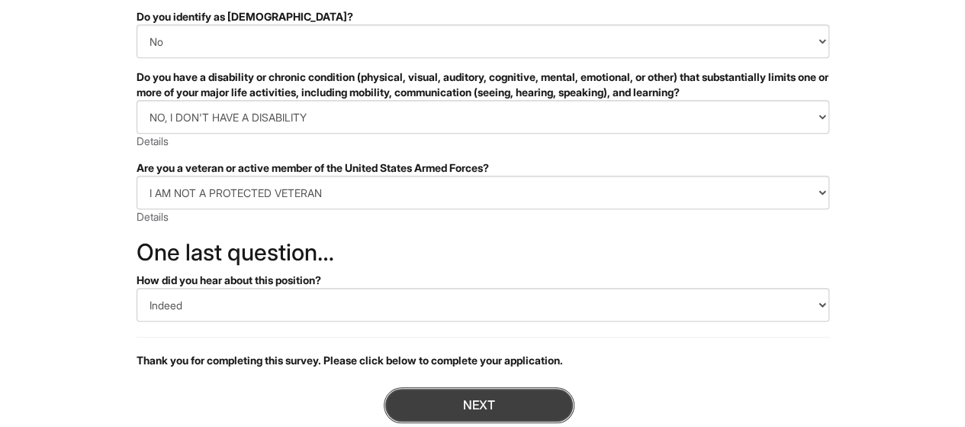
click at [501, 402] on button "Next" at bounding box center [479, 405] width 191 height 36
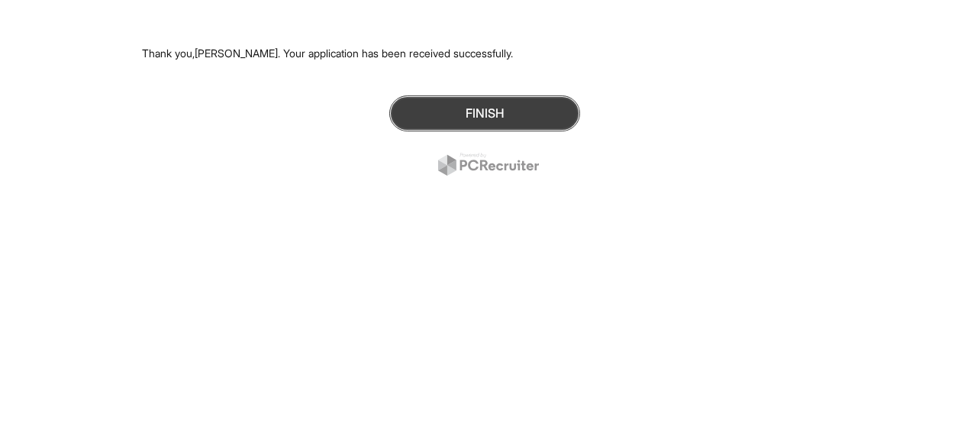
click at [511, 104] on button "Finish" at bounding box center [484, 113] width 191 height 36
